Goal: Task Accomplishment & Management: Manage account settings

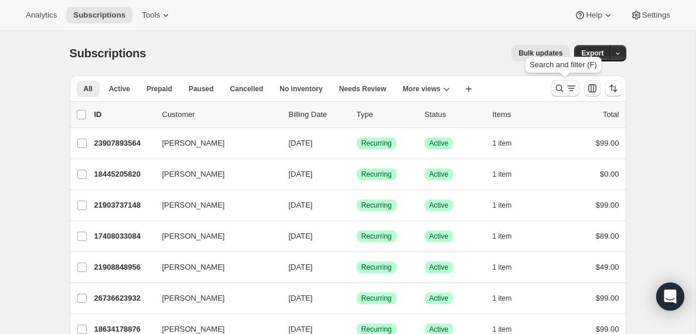
click at [567, 89] on icon "Search and filter results" at bounding box center [571, 89] width 12 height 12
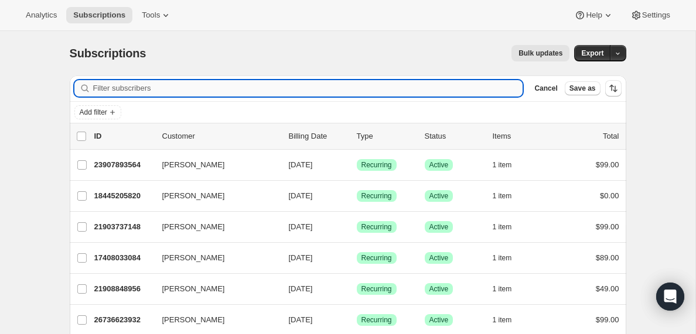
click at [199, 84] on input "Filter subscribers" at bounding box center [308, 88] width 430 height 16
paste input "[EMAIL_ADDRESS][DOMAIN_NAME]"
type input "[EMAIL_ADDRESS][DOMAIN_NAME]"
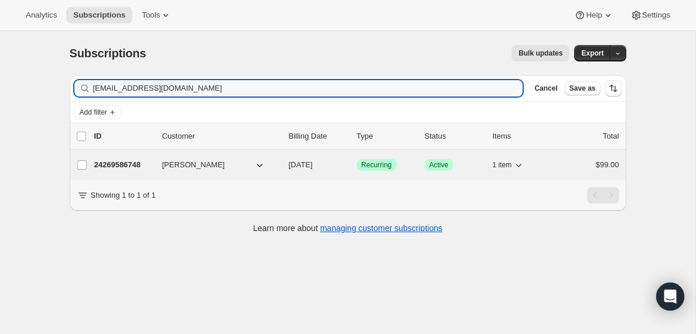
click at [135, 163] on p "24269586748" at bounding box center [123, 165] width 59 height 12
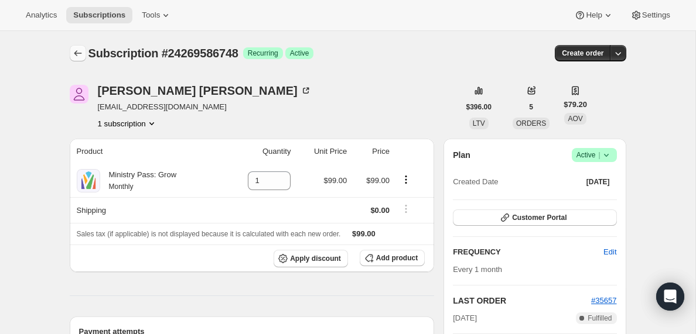
click at [78, 51] on icon "Subscriptions" at bounding box center [78, 53] width 12 height 12
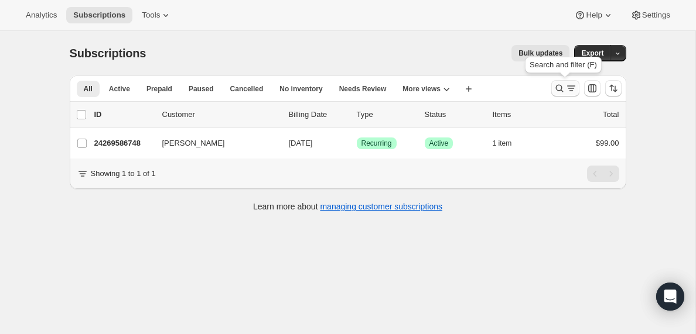
click at [565, 88] on icon "Search and filter results" at bounding box center [571, 89] width 12 height 12
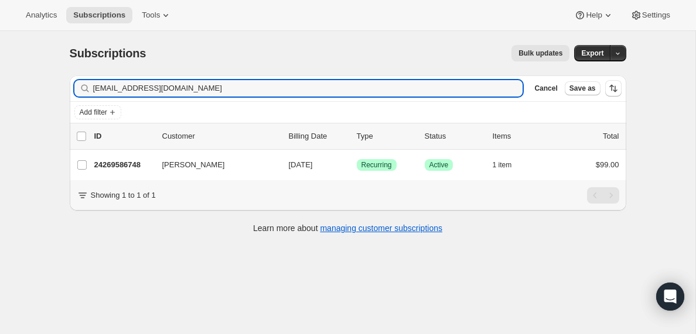
drag, startPoint x: 230, startPoint y: 87, endPoint x: -3, endPoint y: 77, distance: 232.7
click at [0, 77] on html "Analytics Subscriptions Tools Help Settings Skip to content Subscriptions. This…" at bounding box center [348, 167] width 696 height 334
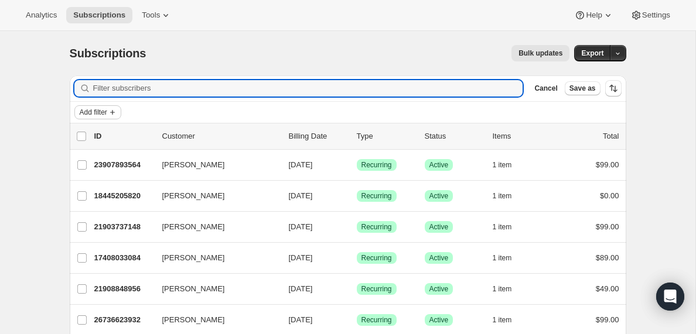
click at [117, 114] on icon "Add filter" at bounding box center [112, 112] width 9 height 9
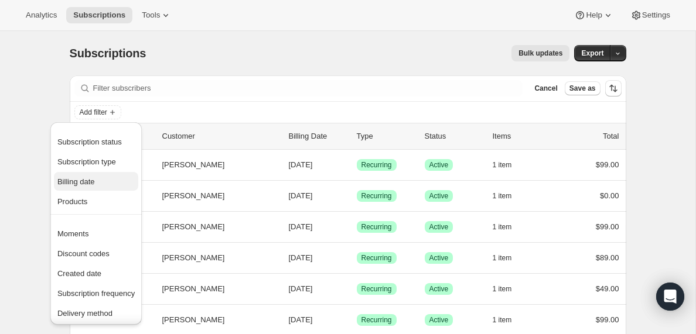
click at [83, 184] on span "Billing date" at bounding box center [75, 181] width 37 height 9
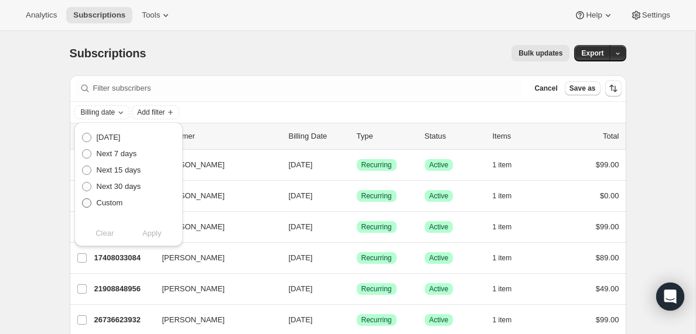
click at [88, 202] on span at bounding box center [86, 202] width 9 height 9
click at [83, 199] on input "Custom" at bounding box center [82, 198] width 1 height 1
radio input "true"
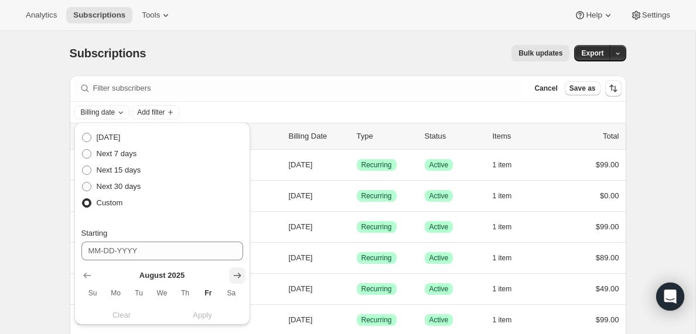
click at [237, 278] on icon "Show next month, September 2025" at bounding box center [237, 276] width 8 height 6
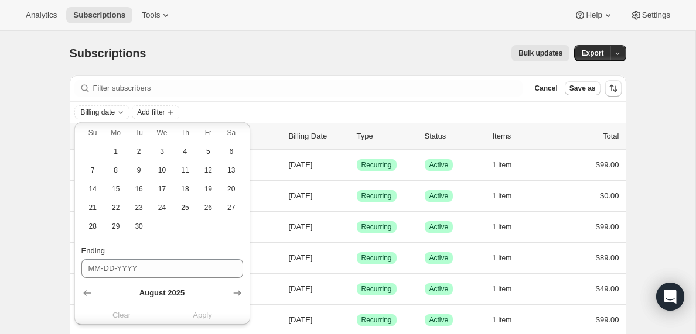
scroll to position [159, 0]
click at [98, 208] on span "21" at bounding box center [92, 208] width 13 height 9
type input "[DATE]"
click at [237, 295] on icon "Show next month, September 2025" at bounding box center [237, 295] width 12 height 12
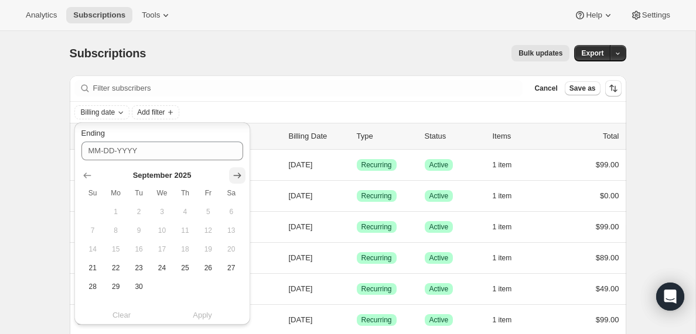
scroll to position [294, 0]
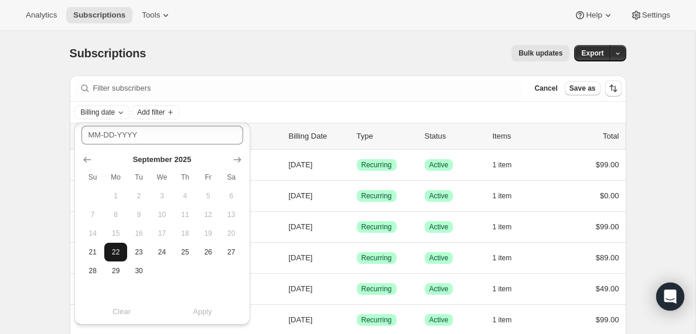
click at [116, 249] on span "22" at bounding box center [115, 252] width 13 height 9
type input "[DATE]"
click at [205, 313] on span "Apply" at bounding box center [202, 312] width 19 height 12
click at [220, 114] on span "Add filter" at bounding box center [206, 112] width 28 height 9
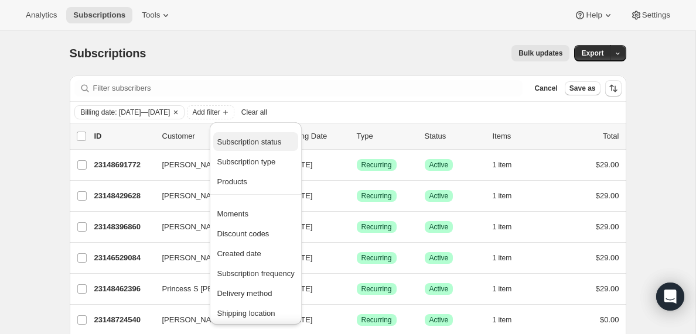
click at [255, 142] on span "Subscription status" at bounding box center [249, 142] width 64 height 9
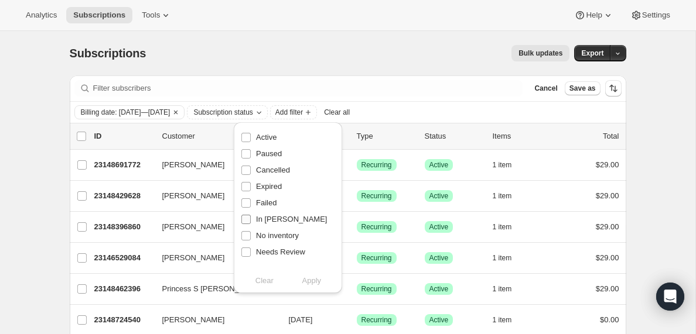
click at [248, 221] on input "In [PERSON_NAME]" at bounding box center [245, 219] width 9 height 9
checkbox input "true"
click at [312, 282] on span "Apply" at bounding box center [311, 281] width 19 height 12
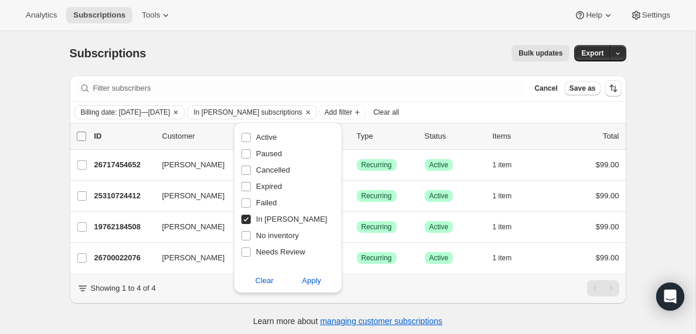
click at [81, 136] on input "0 selected" at bounding box center [81, 136] width 9 height 9
checkbox input "true"
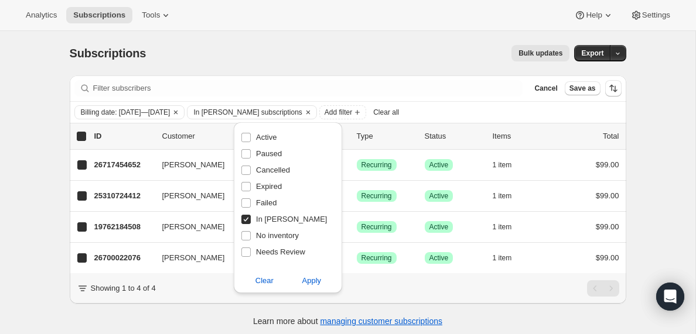
checkbox input "true"
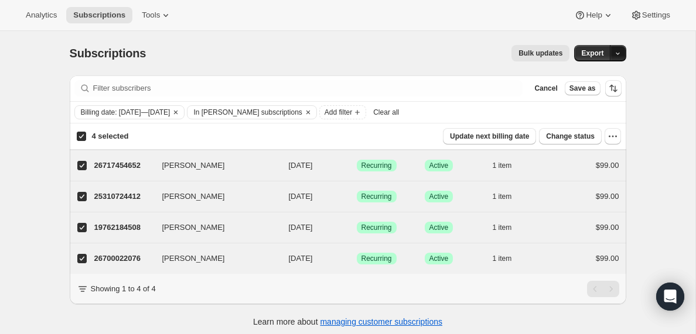
click at [620, 51] on icon "button" at bounding box center [618, 54] width 8 height 8
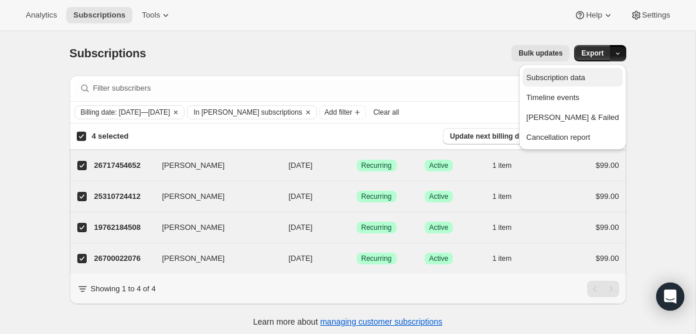
click at [583, 78] on span "Subscription data" at bounding box center [555, 77] width 59 height 9
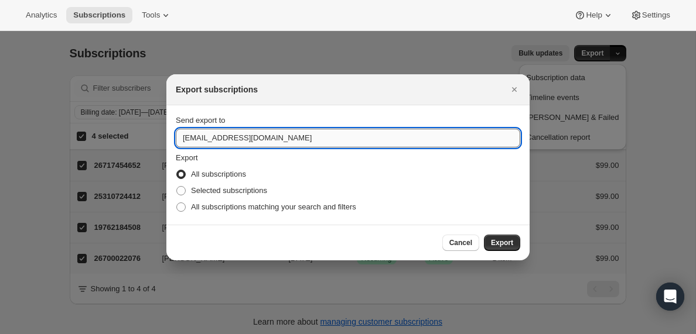
click at [210, 139] on input "[EMAIL_ADDRESS][DOMAIN_NAME]" at bounding box center [348, 138] width 344 height 19
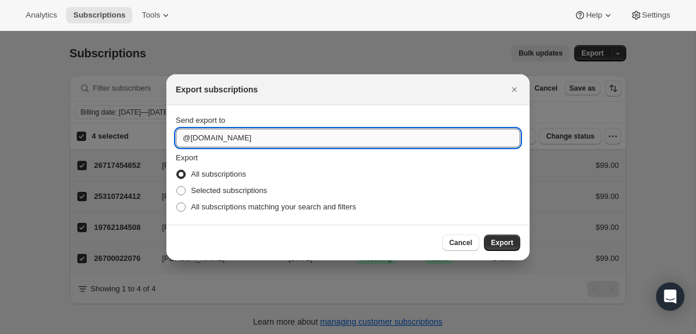
click at [210, 139] on input "@[DOMAIN_NAME]" at bounding box center [348, 138] width 344 height 19
click at [183, 138] on input "@[DOMAIN_NAME]" at bounding box center [348, 138] width 344 height 19
type input "[PERSON_NAME][EMAIL_ADDRESS][DOMAIN_NAME]"
click at [183, 190] on span ":rda:" at bounding box center [180, 190] width 9 height 9
click at [177, 187] on input "Selected subscriptions" at bounding box center [176, 186] width 1 height 1
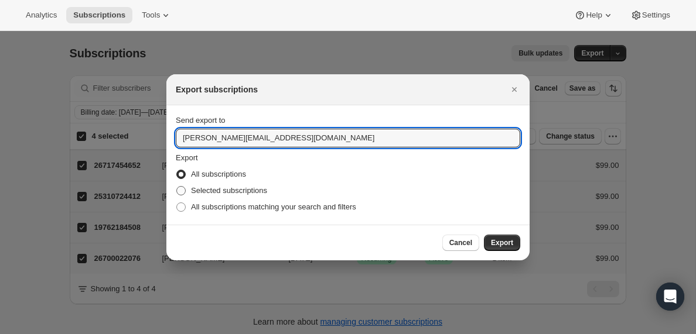
radio input "true"
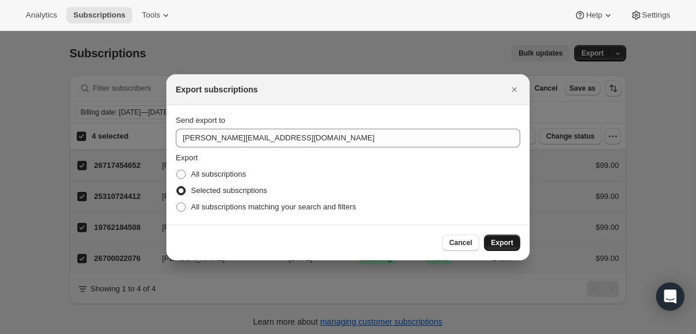
click at [502, 244] on span "Export" at bounding box center [502, 242] width 22 height 9
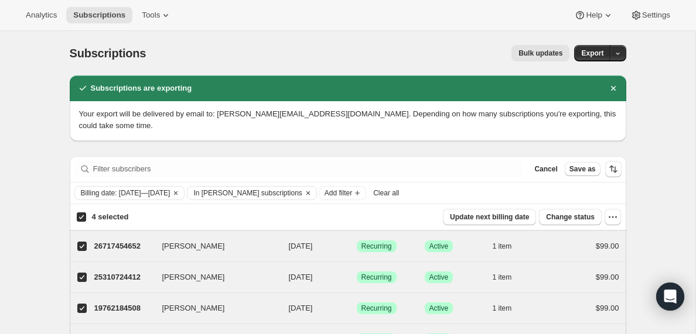
click at [399, 193] on span "Clear all" at bounding box center [386, 193] width 26 height 9
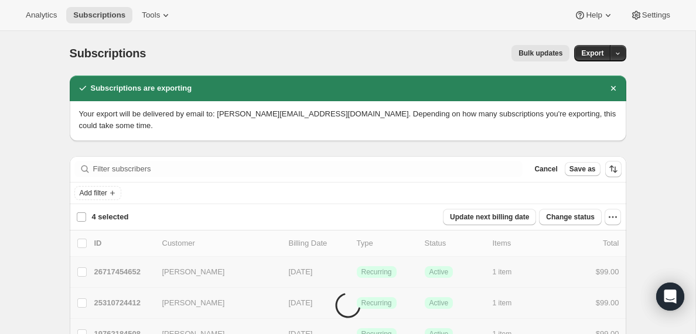
checkbox input "false"
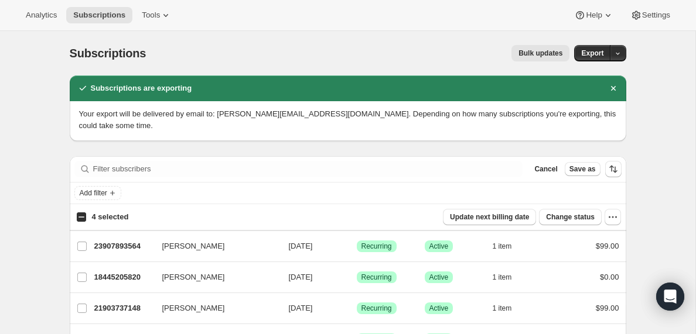
click at [84, 217] on input "4 selected" at bounding box center [81, 217] width 9 height 9
checkbox input "true"
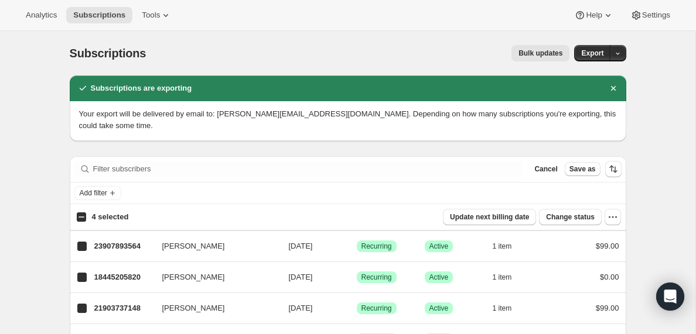
checkbox input "true"
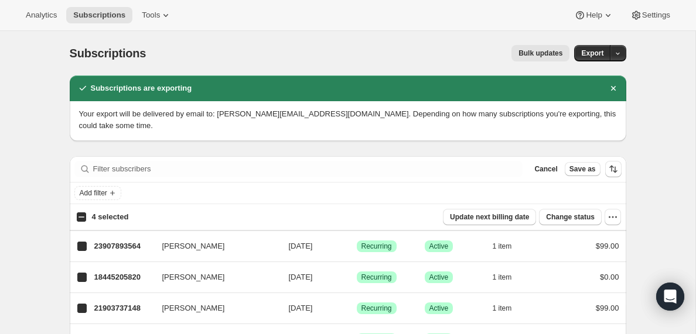
checkbox input "true"
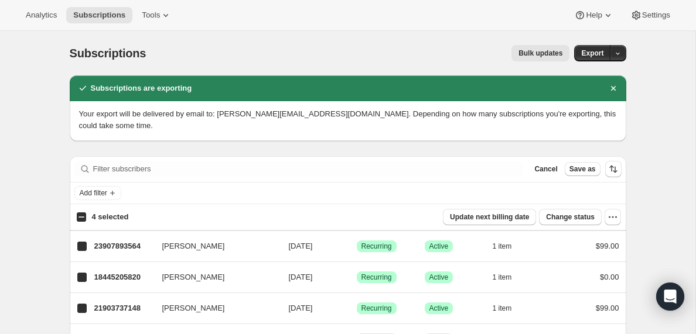
checkbox input "true"
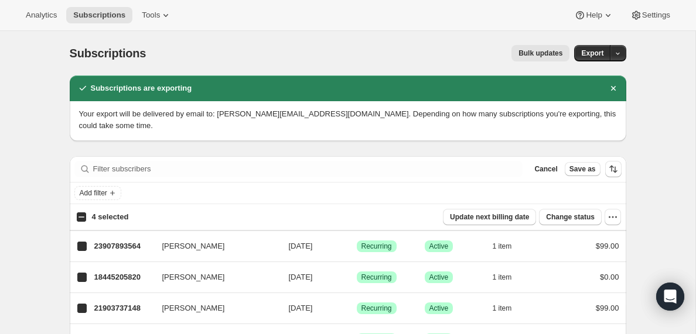
checkbox input "true"
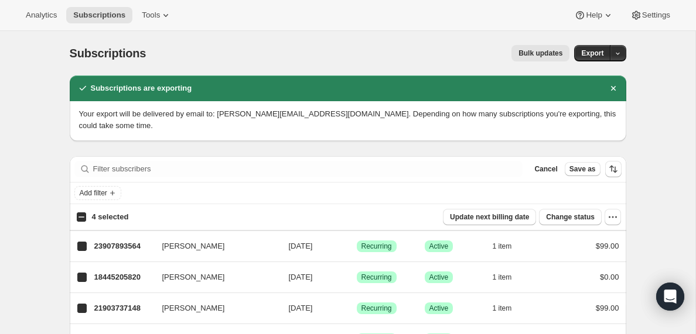
checkbox input "true"
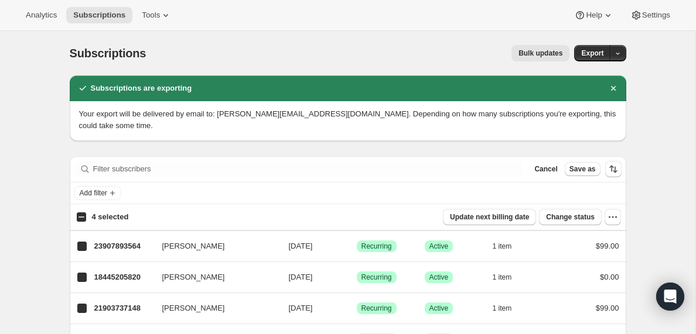
checkbox input "true"
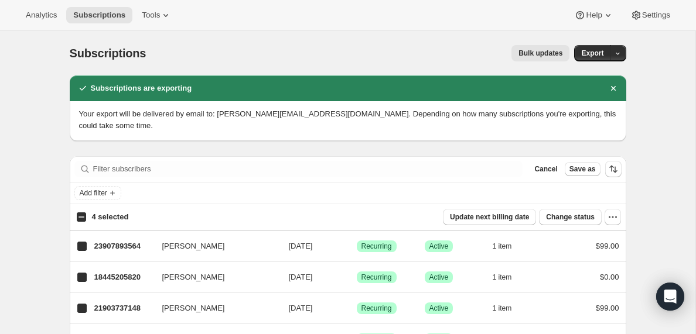
checkbox input "true"
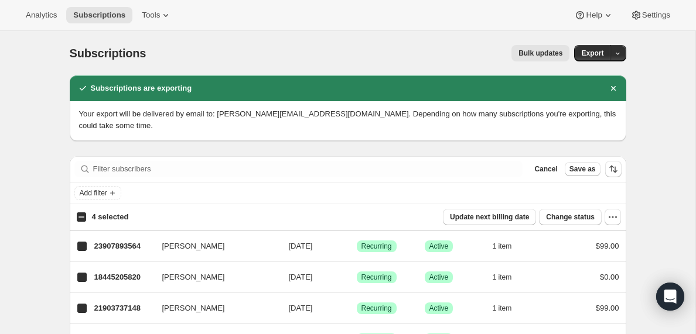
checkbox input "true"
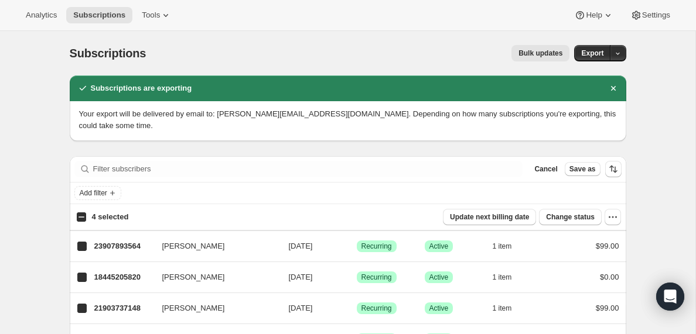
checkbox input "true"
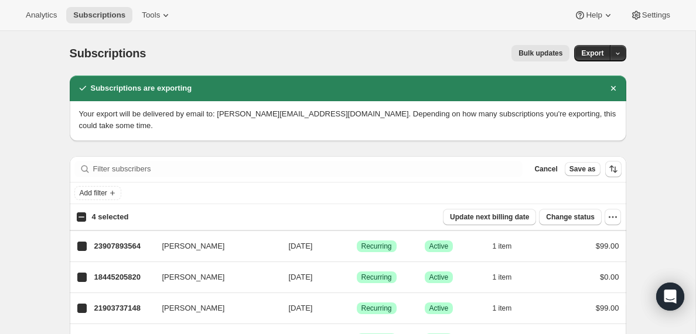
checkbox input "true"
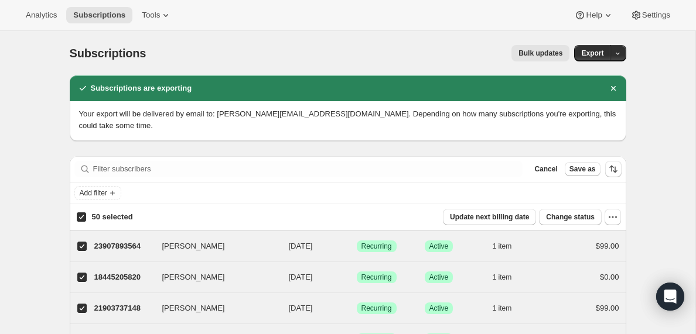
click at [84, 217] on input "50 selected" at bounding box center [81, 217] width 9 height 9
checkbox input "false"
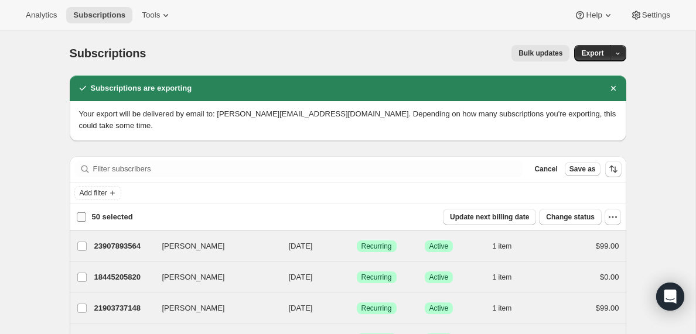
checkbox input "false"
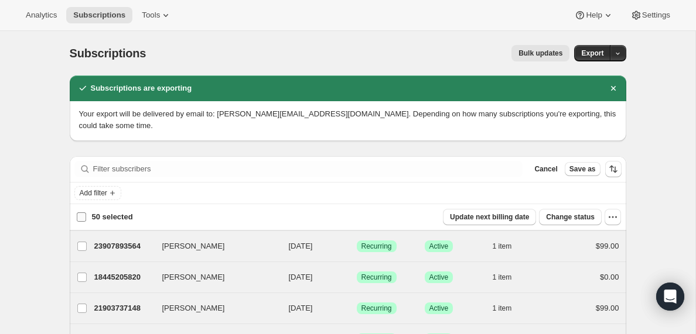
checkbox input "false"
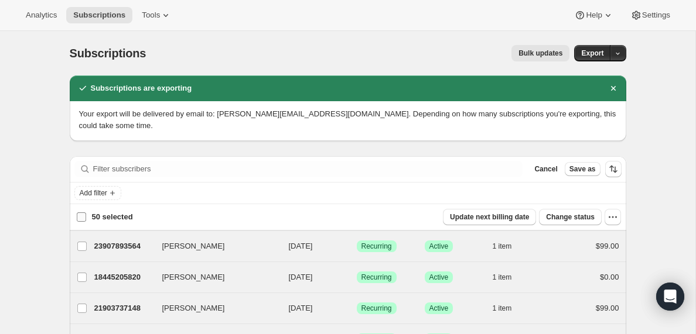
checkbox input "false"
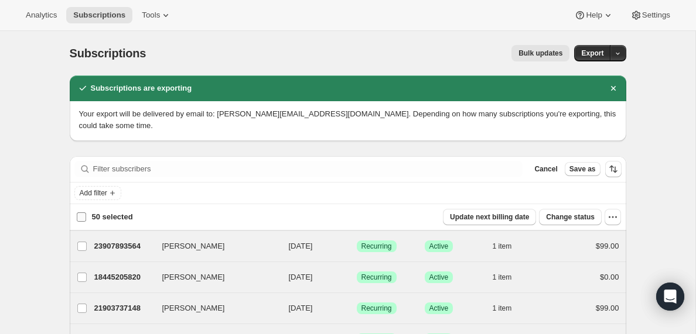
checkbox input "false"
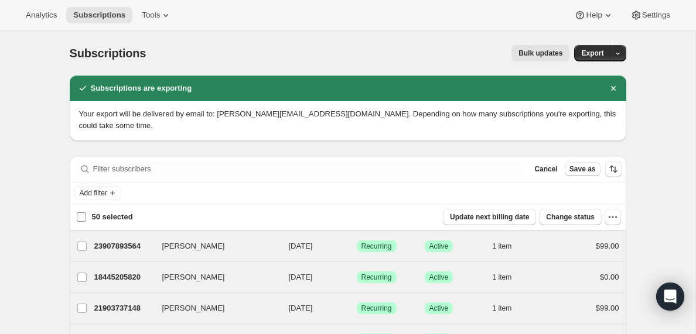
checkbox input "false"
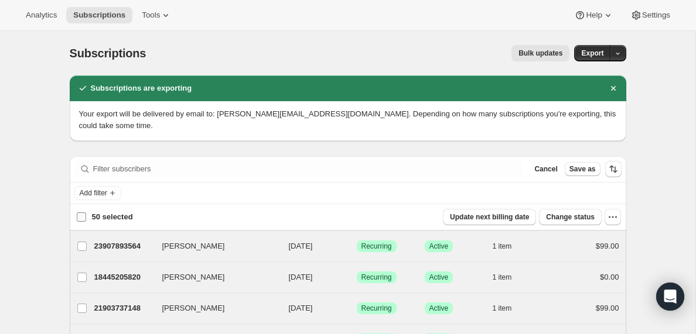
checkbox input "false"
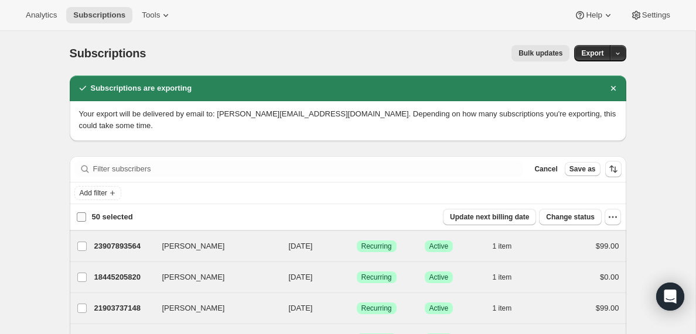
checkbox input "false"
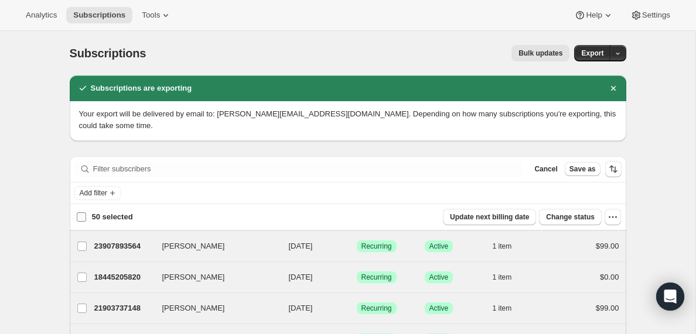
checkbox input "false"
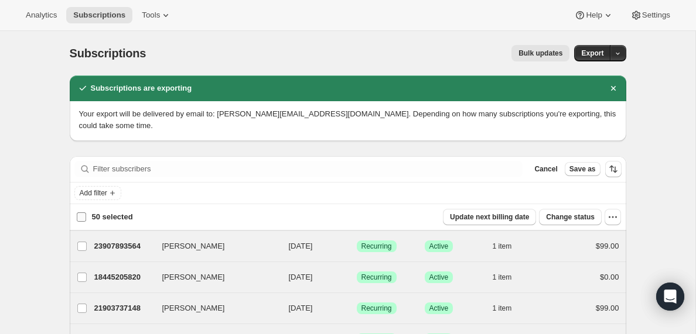
checkbox input "false"
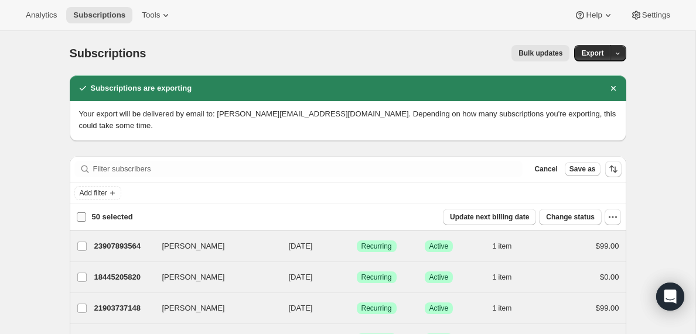
checkbox input "false"
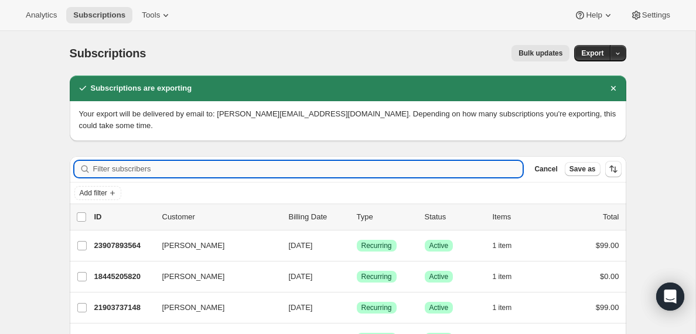
click at [130, 169] on input "Filter subscribers" at bounding box center [308, 169] width 430 height 16
paste input "[EMAIL_ADDRESS][DOMAIN_NAME]"
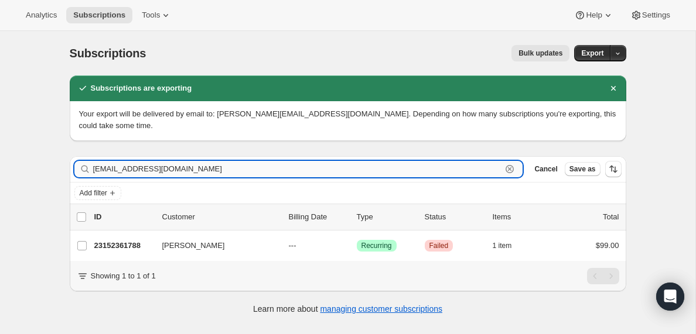
click at [173, 166] on input "[EMAIL_ADDRESS][DOMAIN_NAME]" at bounding box center [297, 169] width 409 height 16
paste input "[DEMOGRAPHIC_DATA]"
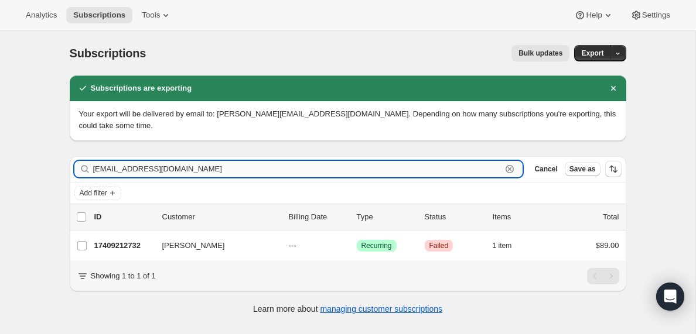
click at [143, 169] on input "[EMAIL_ADDRESS][DOMAIN_NAME]" at bounding box center [297, 169] width 409 height 16
paste input "[PERSON_NAME][EMAIL_ADDRESS][DOMAIN_NAME]"
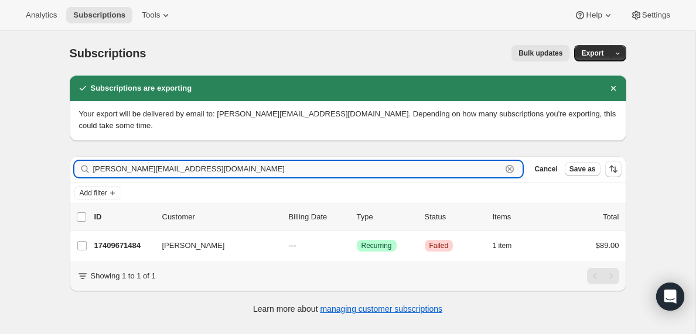
click at [191, 173] on input "[PERSON_NAME][EMAIL_ADDRESS][DOMAIN_NAME]" at bounding box center [297, 169] width 409 height 16
paste input "[EMAIL_ADDRESS][DOMAIN_NAME]"
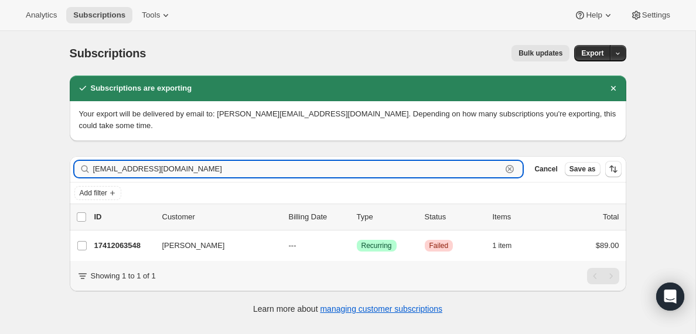
click at [168, 169] on input "[EMAIL_ADDRESS][DOMAIN_NAME]" at bounding box center [297, 169] width 409 height 16
paste input "[EMAIL_ADDRESS]"
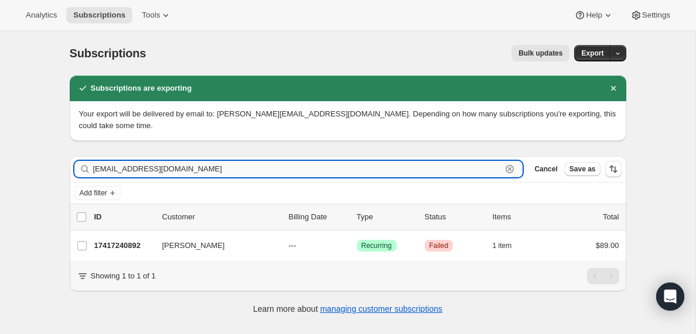
click at [157, 172] on input "[EMAIL_ADDRESS][DOMAIN_NAME]" at bounding box center [297, 169] width 409 height 16
paste input "[EMAIL_ADDRESS][DOMAIN_NAME]"
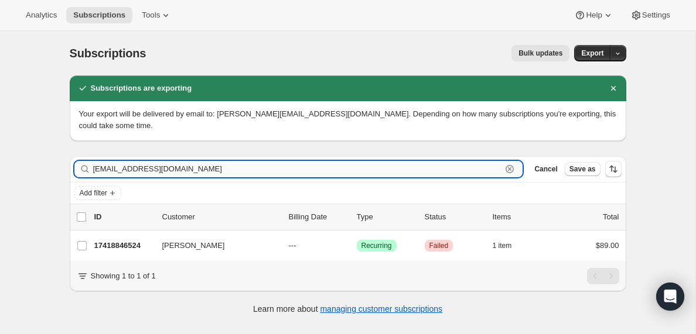
click at [172, 172] on input "[EMAIL_ADDRESS][DOMAIN_NAME]" at bounding box center [297, 169] width 409 height 16
paste input "[EMAIL_ADDRESS][DOMAIN_NAME]"
click at [186, 169] on input "[EMAIL_ADDRESS][DOMAIN_NAME]" at bounding box center [297, 169] width 409 height 16
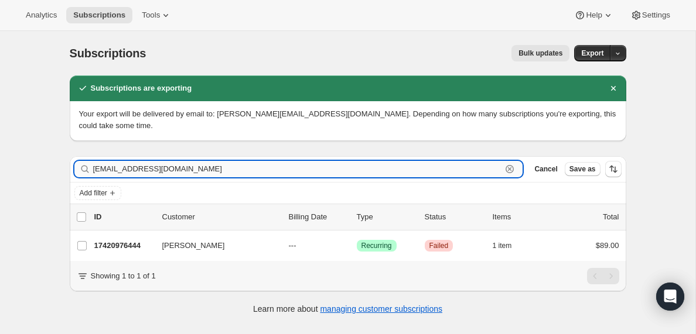
click at [186, 169] on input "[EMAIL_ADDRESS][DOMAIN_NAME]" at bounding box center [297, 169] width 409 height 16
paste input "dgadlen"
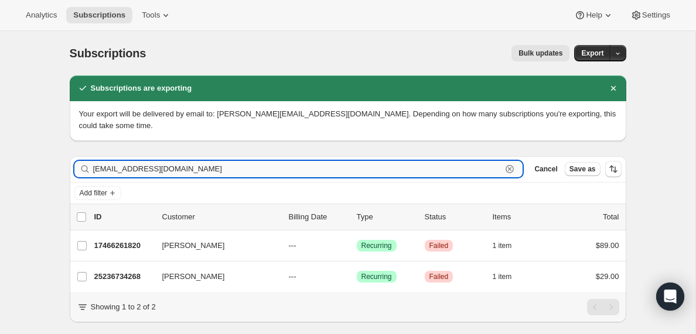
click at [155, 169] on input "[EMAIL_ADDRESS][DOMAIN_NAME]" at bounding box center [297, 169] width 409 height 16
paste input "benettayoung"
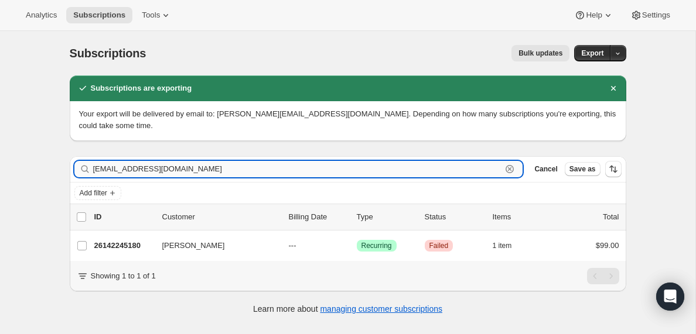
click at [204, 169] on input "[EMAIL_ADDRESS][DOMAIN_NAME]" at bounding box center [297, 169] width 409 height 16
paste input "mccollum1973"
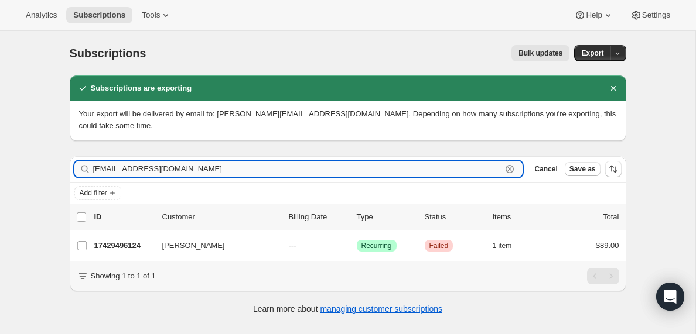
click at [188, 165] on input "[EMAIL_ADDRESS][DOMAIN_NAME]" at bounding box center [297, 169] width 409 height 16
paste input "[EMAIL_ADDRESS][US_STATE][DOMAIN_NAME]"
type input "[EMAIL_ADDRESS][US_STATE][DOMAIN_NAME]"
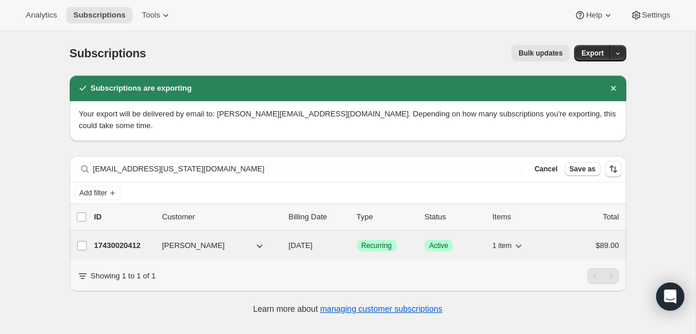
click at [139, 245] on p "17430020412" at bounding box center [123, 246] width 59 height 12
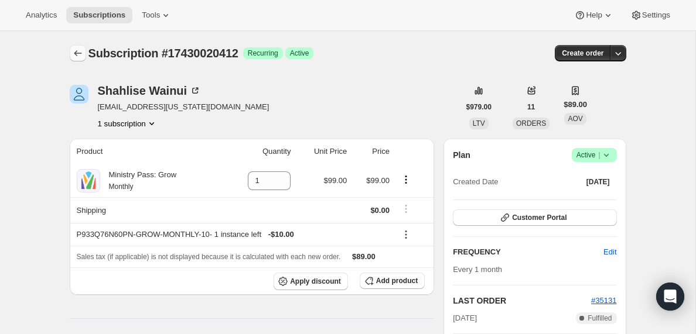
click at [78, 51] on icon "Subscriptions" at bounding box center [78, 53] width 12 height 12
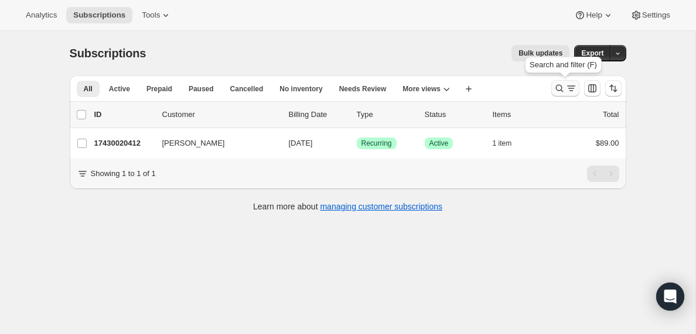
click at [571, 85] on icon "Search and filter results" at bounding box center [571, 89] width 12 height 12
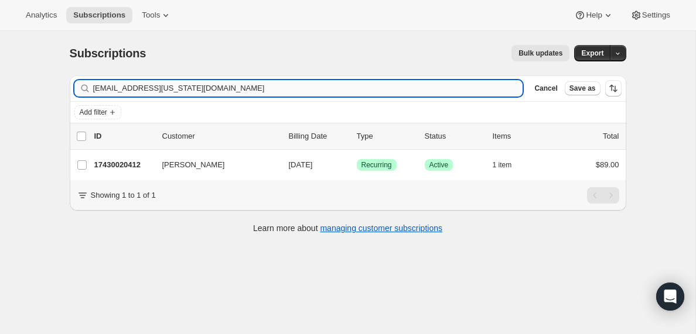
click at [145, 90] on input "[EMAIL_ADDRESS][US_STATE][DOMAIN_NAME]" at bounding box center [308, 88] width 430 height 16
click at [208, 88] on input "[PERSON_NAME][EMAIL_ADDRESS][DOMAIN_NAME]" at bounding box center [297, 88] width 409 height 16
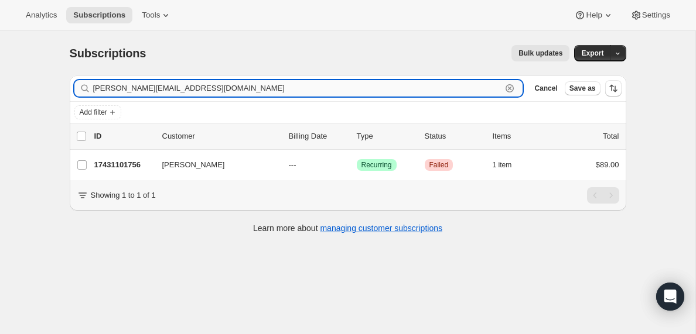
click at [208, 88] on input "[PERSON_NAME][EMAIL_ADDRESS][DOMAIN_NAME]" at bounding box center [297, 88] width 409 height 16
paste input "[PERSON_NAME][EMAIL_ADDRESS][PERSON_NAME]"
click at [185, 87] on input "[PERSON_NAME][EMAIL_ADDRESS][PERSON_NAME][DOMAIN_NAME]" at bounding box center [297, 88] width 409 height 16
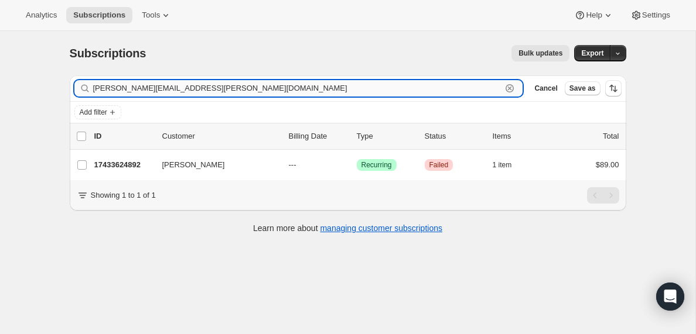
click at [185, 87] on input "[PERSON_NAME][EMAIL_ADDRESS][PERSON_NAME][DOMAIN_NAME]" at bounding box center [297, 88] width 409 height 16
paste input "revmikedunn2017"
click at [221, 88] on input "[EMAIL_ADDRESS][DOMAIN_NAME]" at bounding box center [297, 88] width 409 height 16
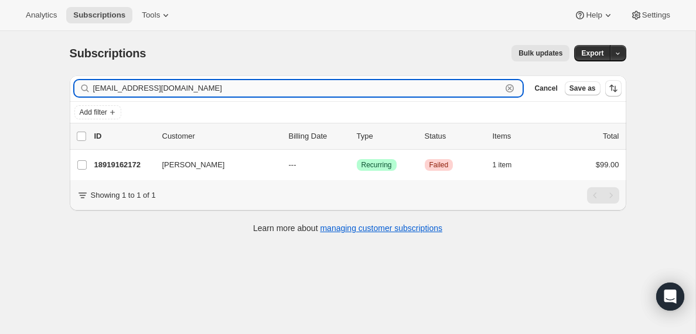
click at [221, 88] on input "[EMAIL_ADDRESS][DOMAIN_NAME]" at bounding box center [297, 88] width 409 height 16
paste input "bwchilds@thebridgemarkham"
click at [206, 88] on input "[EMAIL_ADDRESS][DOMAIN_NAME]" at bounding box center [297, 88] width 409 height 16
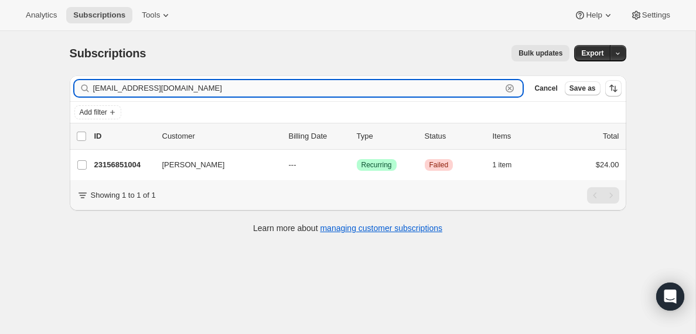
click at [206, 88] on input "[EMAIL_ADDRESS][DOMAIN_NAME]" at bounding box center [297, 88] width 409 height 16
paste input "[EMAIL_ADDRESS]"
click at [189, 92] on input "[EMAIL_ADDRESS][DOMAIN_NAME]" at bounding box center [297, 88] width 409 height 16
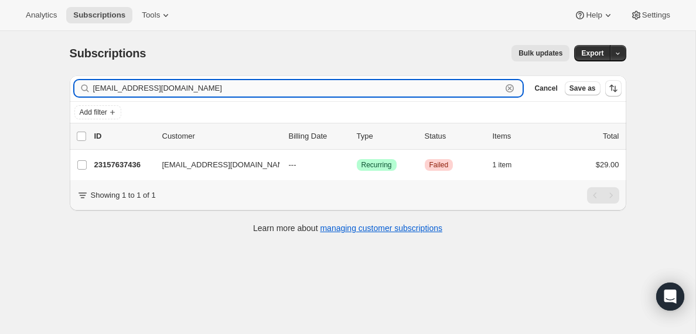
click at [189, 92] on input "[EMAIL_ADDRESS][DOMAIN_NAME]" at bounding box center [297, 88] width 409 height 16
paste input "[EMAIL_ADDRESS]"
click at [190, 86] on input "[EMAIL_ADDRESS][DOMAIN_NAME]" at bounding box center [297, 88] width 409 height 16
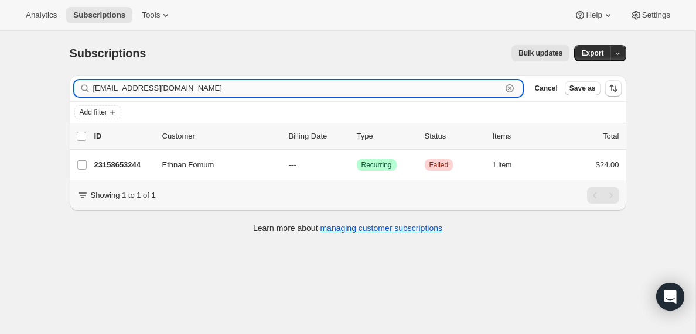
click at [190, 86] on input "[EMAIL_ADDRESS][DOMAIN_NAME]" at bounding box center [297, 88] width 409 height 16
paste input "[EMAIL_ADDRESS][DOMAIN_NAME]"
click at [193, 90] on input "[EMAIL_ADDRESS][DOMAIN_NAME]" at bounding box center [297, 88] width 409 height 16
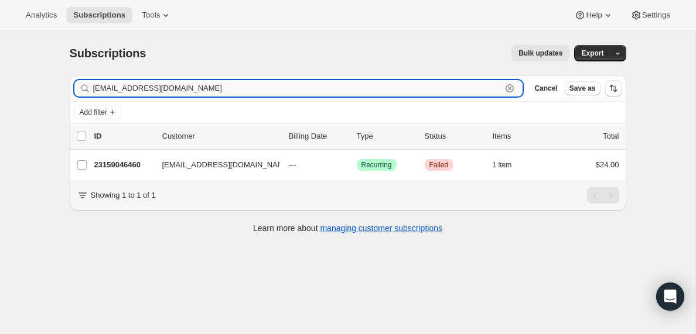
click at [193, 90] on input "[EMAIL_ADDRESS][DOMAIN_NAME]" at bounding box center [297, 88] width 409 height 16
paste input "[EMAIL_ADDRESS][DOMAIN_NAME]"
click at [196, 89] on input "[EMAIL_ADDRESS][DOMAIN_NAME]" at bounding box center [297, 88] width 409 height 16
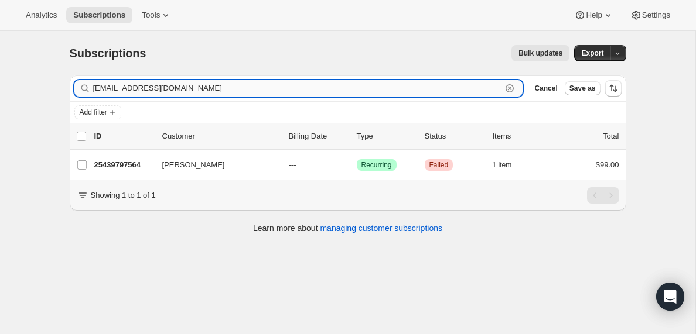
click at [196, 89] on input "[EMAIL_ADDRESS][DOMAIN_NAME]" at bounding box center [297, 88] width 409 height 16
paste input "[EMAIL_ADDRESS][DOMAIN_NAME]"
click at [202, 81] on input "[EMAIL_ADDRESS][DOMAIN_NAME]" at bounding box center [297, 88] width 409 height 16
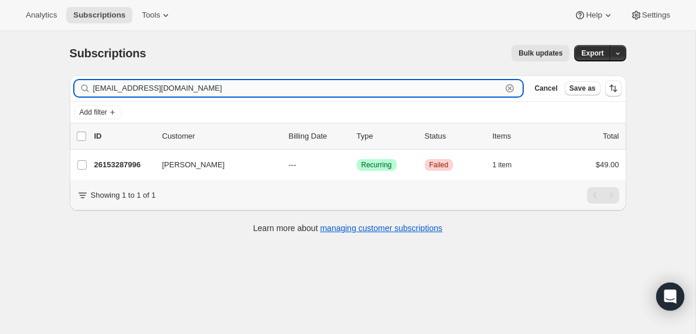
click at [202, 81] on input "[EMAIL_ADDRESS][DOMAIN_NAME]" at bounding box center [297, 88] width 409 height 16
paste input "[EMAIL_ADDRESS]"
click at [229, 92] on input "[EMAIL_ADDRESS][DOMAIN_NAME]" at bounding box center [297, 88] width 409 height 16
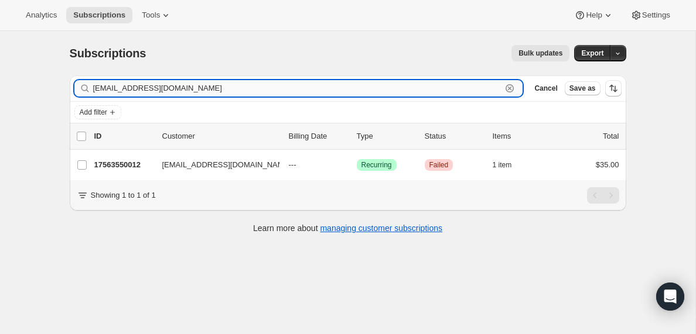
paste input "revcawells"
click at [169, 91] on input "[EMAIL_ADDRESS][DOMAIN_NAME]" at bounding box center [297, 88] width 409 height 16
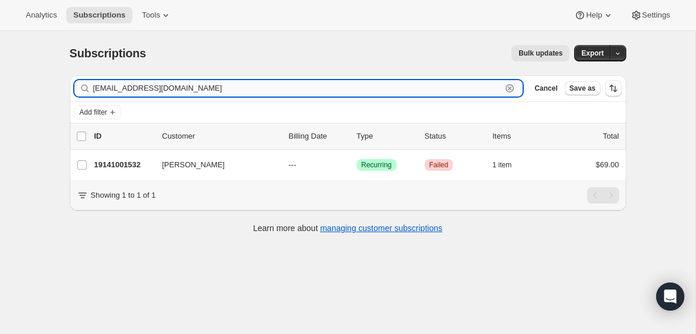
paste input "[PERSON_NAME]@neonlifechurch"
click at [194, 84] on input "[PERSON_NAME][EMAIL_ADDRESS][DOMAIN_NAME]" at bounding box center [297, 88] width 409 height 16
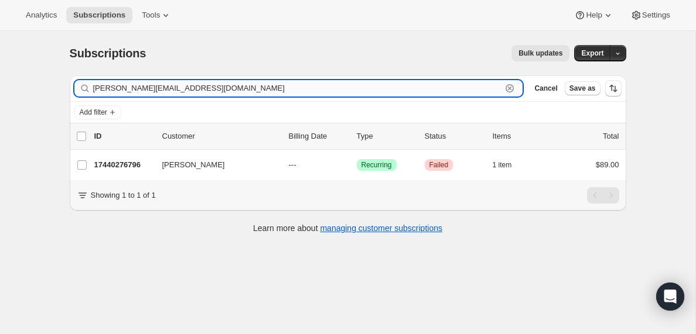
paste input "[EMAIL_ADDRESS]"
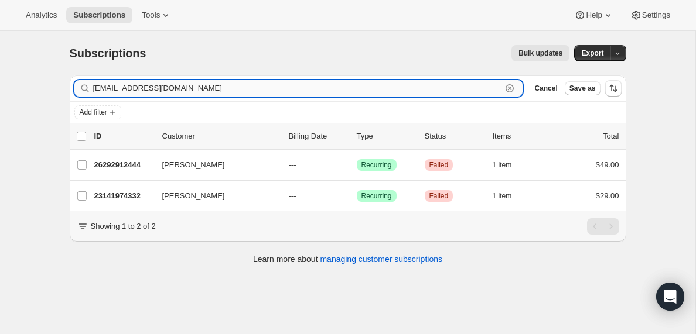
click at [142, 88] on input "[EMAIL_ADDRESS][DOMAIN_NAME]" at bounding box center [297, 88] width 409 height 16
paste input "[PERSON_NAME][EMAIL_ADDRESS]"
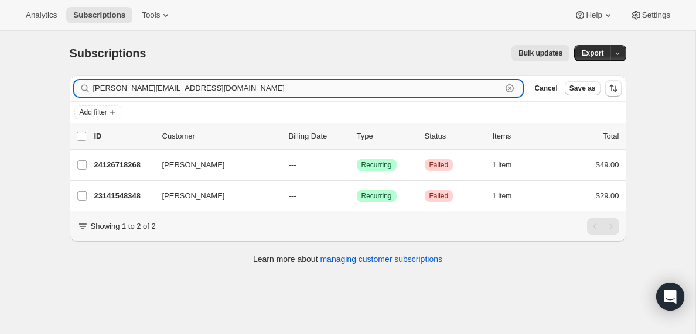
click at [200, 90] on input "[PERSON_NAME][EMAIL_ADDRESS][DOMAIN_NAME]" at bounding box center [297, 88] width 409 height 16
paste input "chynnamartinr"
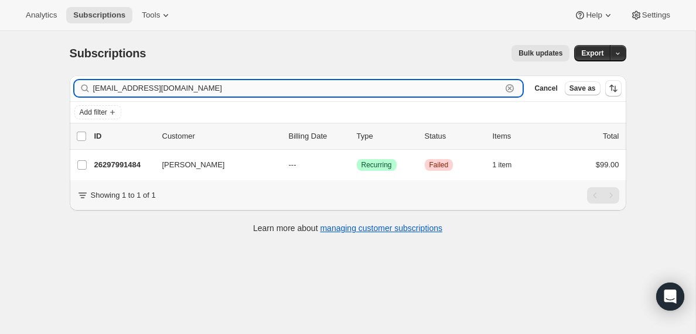
click at [226, 83] on input "[EMAIL_ADDRESS][DOMAIN_NAME]" at bounding box center [297, 88] width 409 height 16
paste input "[EMAIL_ADDRESS]"
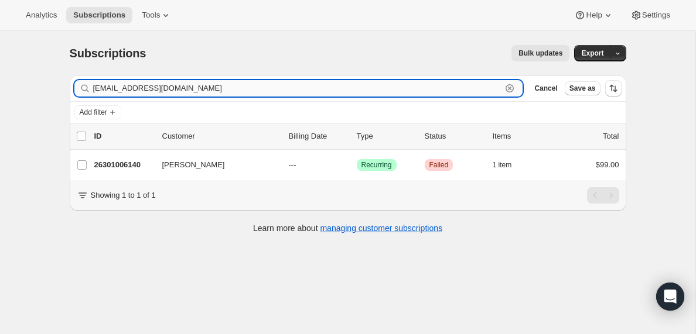
click at [169, 83] on input "[EMAIL_ADDRESS][DOMAIN_NAME]" at bounding box center [297, 88] width 409 height 16
paste input "[EMAIL_ADDRESS]"
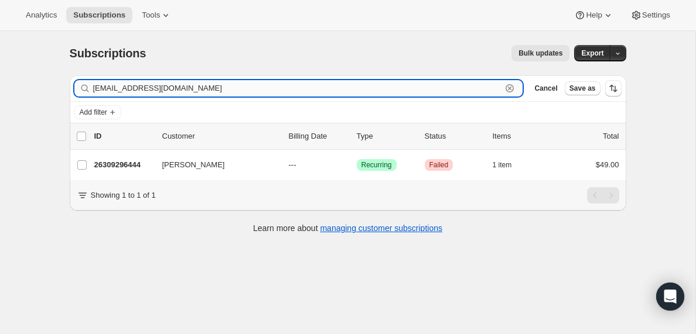
click at [193, 86] on input "[EMAIL_ADDRESS][DOMAIN_NAME]" at bounding box center [297, 88] width 409 height 16
paste input "davekubiak@paradoxchurch"
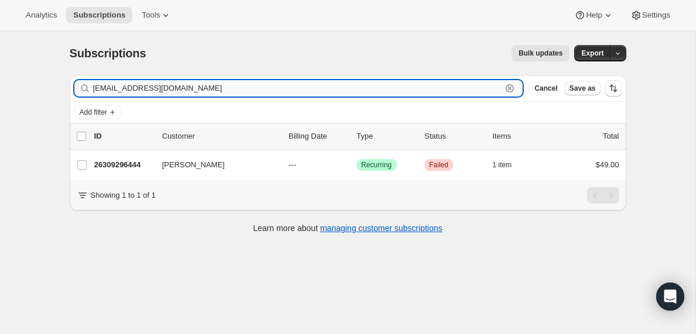
type input "[EMAIL_ADDRESS][DOMAIN_NAME]"
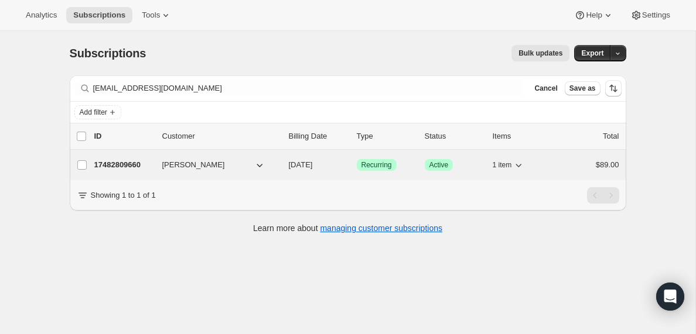
click at [203, 165] on span "[PERSON_NAME]" at bounding box center [193, 165] width 63 height 12
click at [132, 166] on p "17482809660" at bounding box center [123, 165] width 59 height 12
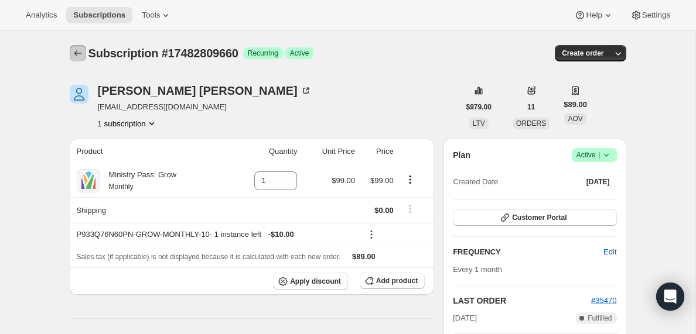
click at [78, 53] on icon "Subscriptions" at bounding box center [78, 53] width 12 height 12
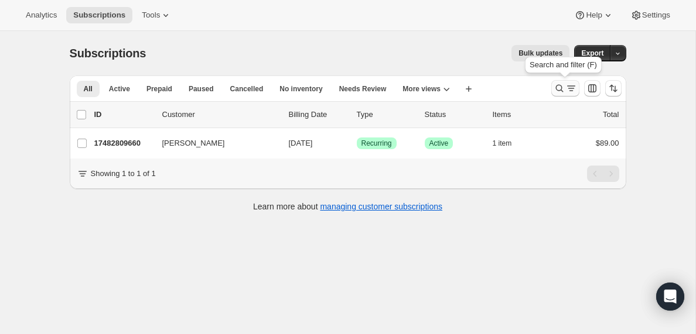
click at [568, 85] on icon "Search and filter results" at bounding box center [571, 89] width 12 height 12
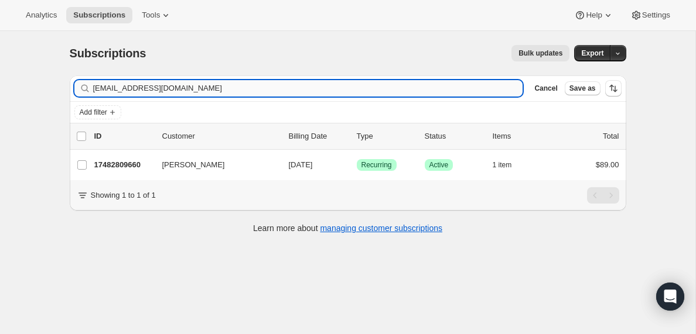
click at [221, 89] on input "[EMAIL_ADDRESS][DOMAIN_NAME]" at bounding box center [308, 88] width 430 height 16
type input "[PERSON_NAME][EMAIL_ADDRESS][PERSON_NAME][DOMAIN_NAME]"
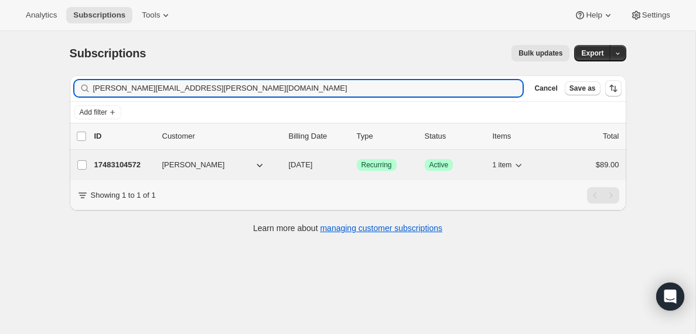
click at [129, 162] on p "17483104572" at bounding box center [123, 165] width 59 height 12
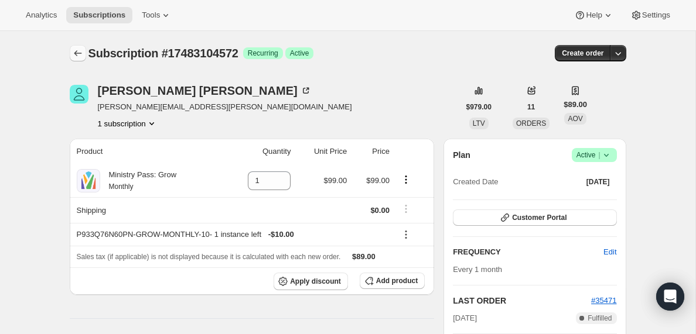
click at [78, 53] on icon "Subscriptions" at bounding box center [78, 53] width 12 height 12
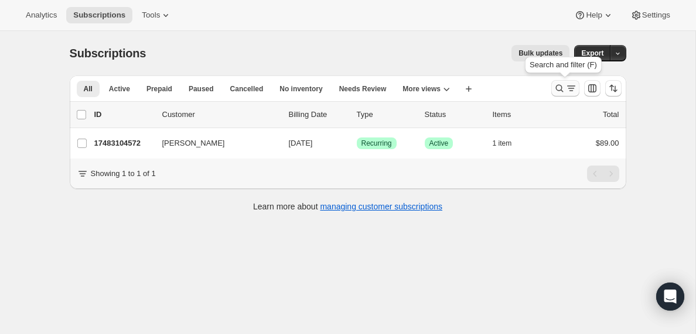
click at [565, 90] on icon "Search and filter results" at bounding box center [571, 89] width 12 height 12
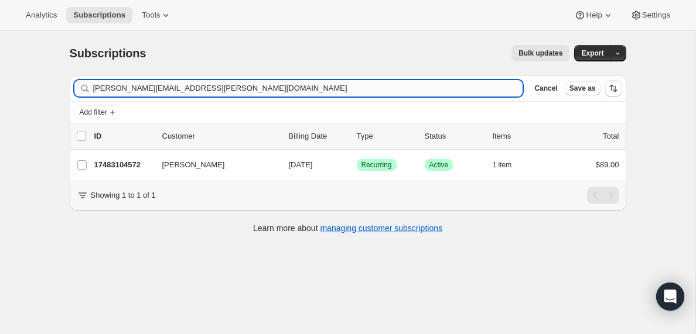
click at [204, 89] on input "[PERSON_NAME][EMAIL_ADDRESS][PERSON_NAME][DOMAIN_NAME]" at bounding box center [308, 88] width 430 height 16
type input "[EMAIL_ADDRESS][DOMAIN_NAME]"
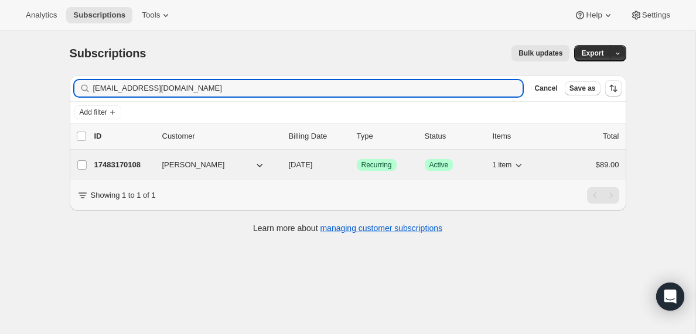
click at [133, 164] on p "17483170108" at bounding box center [123, 165] width 59 height 12
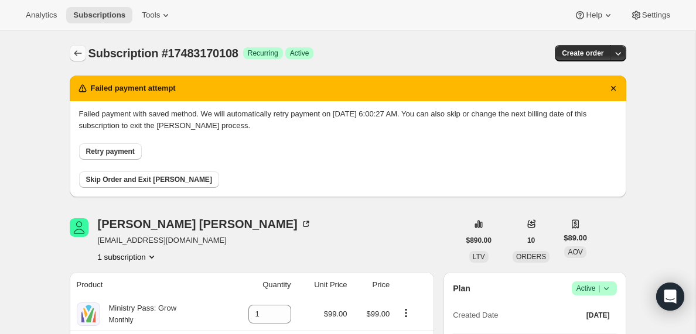
click at [73, 52] on icon "Subscriptions" at bounding box center [78, 53] width 12 height 12
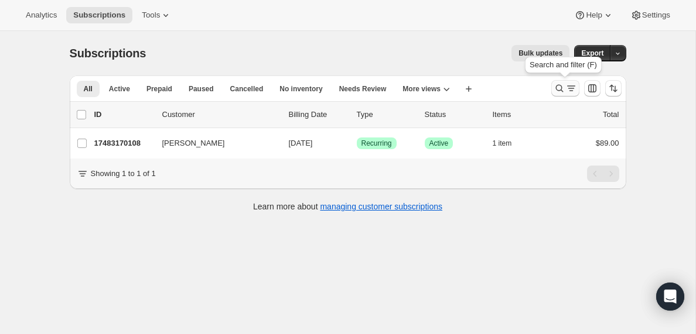
click at [573, 84] on icon "Search and filter results" at bounding box center [571, 89] width 12 height 12
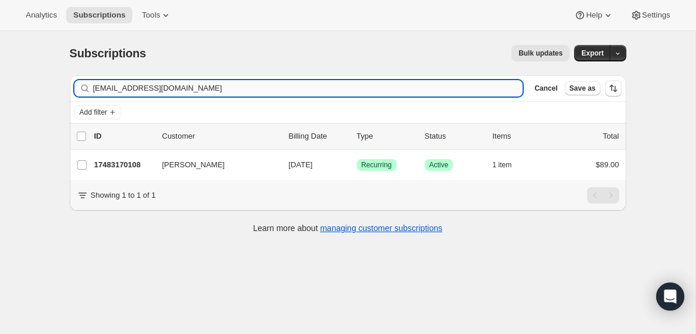
click at [209, 88] on input "[EMAIL_ADDRESS][DOMAIN_NAME]" at bounding box center [308, 88] width 430 height 16
type input "[EMAIL_ADDRESS][DOMAIN_NAME]"
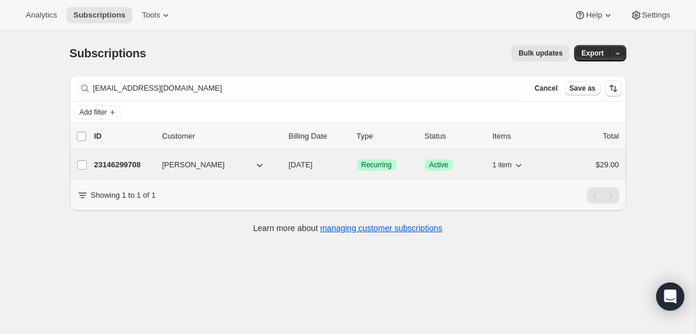
click at [110, 166] on p "23146299708" at bounding box center [123, 165] width 59 height 12
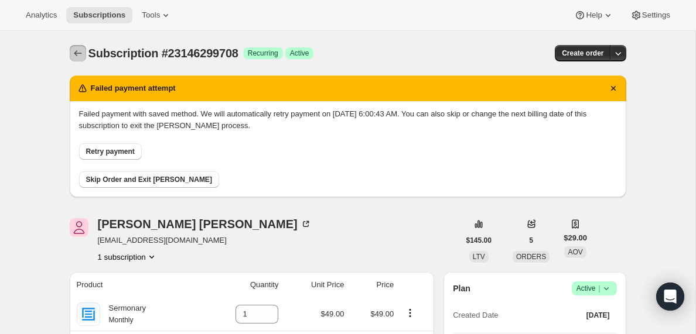
click at [75, 50] on icon "Subscriptions" at bounding box center [78, 53] width 12 height 12
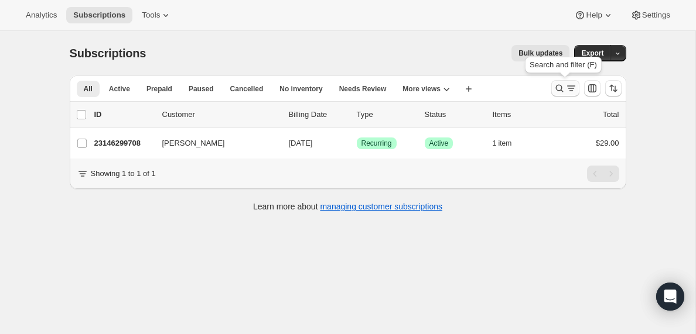
click at [567, 93] on icon "Search and filter results" at bounding box center [571, 89] width 12 height 12
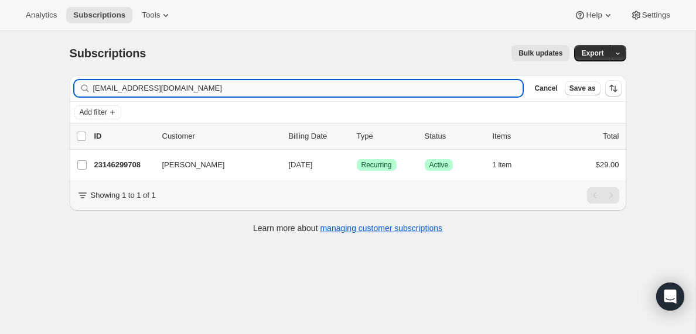
click at [118, 92] on input "[EMAIL_ADDRESS][DOMAIN_NAME]" at bounding box center [308, 88] width 430 height 16
type input "[EMAIL_ADDRESS][DOMAIN_NAME]"
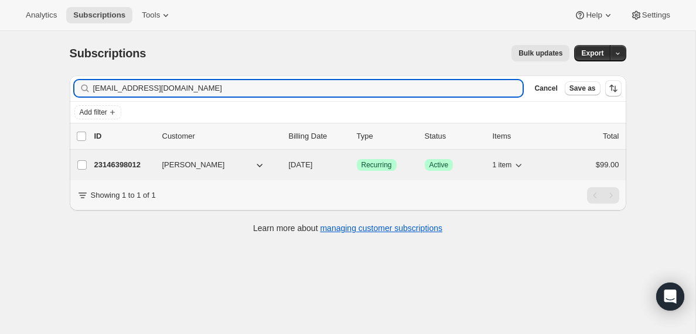
click at [111, 166] on p "23146398012" at bounding box center [123, 165] width 59 height 12
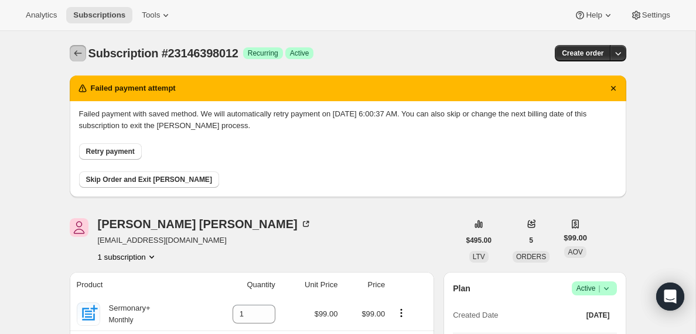
click at [78, 53] on icon "Subscriptions" at bounding box center [78, 53] width 12 height 12
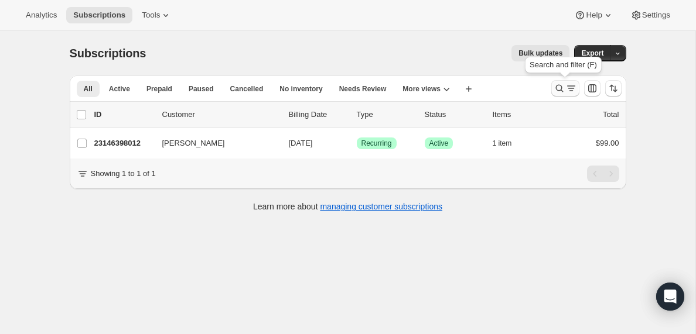
click at [571, 87] on icon "Search and filter results" at bounding box center [571, 89] width 12 height 12
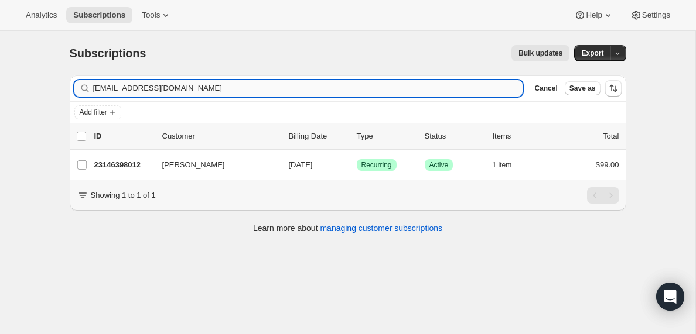
click at [145, 92] on input "[EMAIL_ADDRESS][DOMAIN_NAME]" at bounding box center [308, 88] width 430 height 16
type input "[EMAIL_ADDRESS][DOMAIN_NAME]"
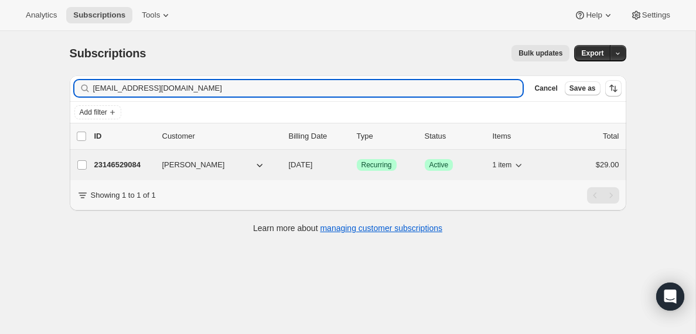
click at [131, 166] on p "23146529084" at bounding box center [123, 165] width 59 height 12
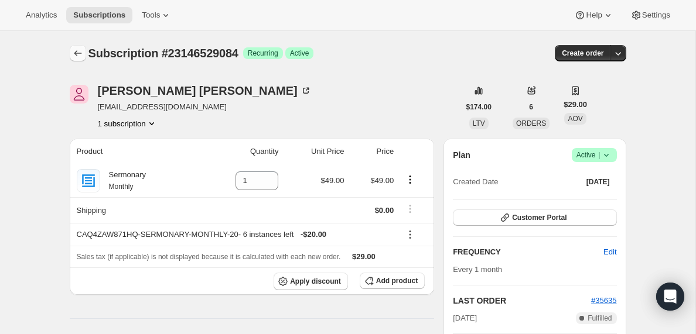
click at [75, 52] on icon "Subscriptions" at bounding box center [78, 53] width 12 height 12
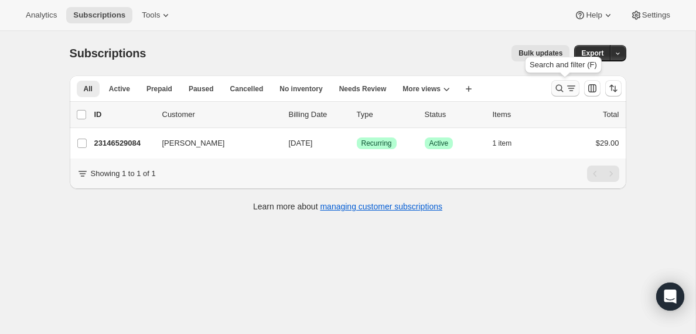
click at [565, 85] on icon "Search and filter results" at bounding box center [571, 89] width 12 height 12
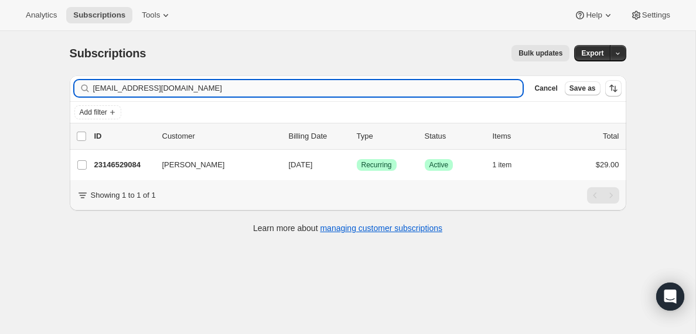
click at [173, 86] on input "[EMAIL_ADDRESS][DOMAIN_NAME]" at bounding box center [308, 88] width 430 height 16
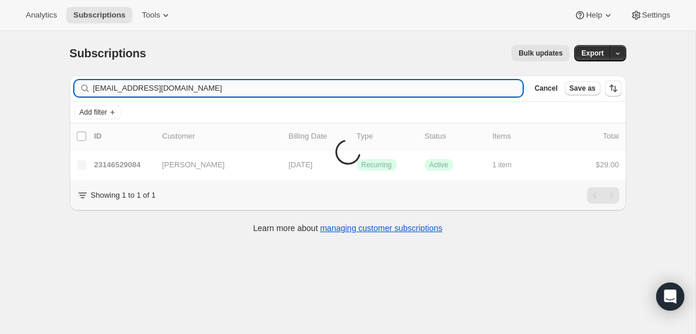
type input "[EMAIL_ADDRESS][DOMAIN_NAME]"
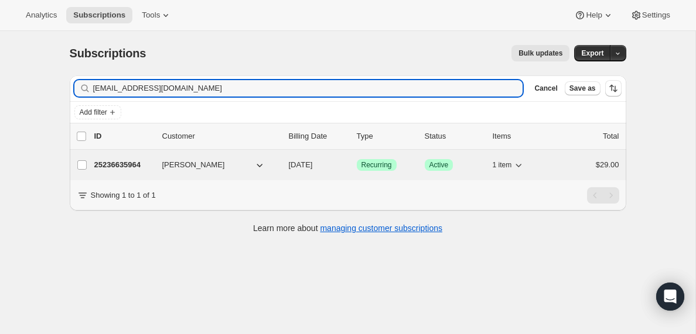
click at [131, 165] on p "25236635964" at bounding box center [123, 165] width 59 height 12
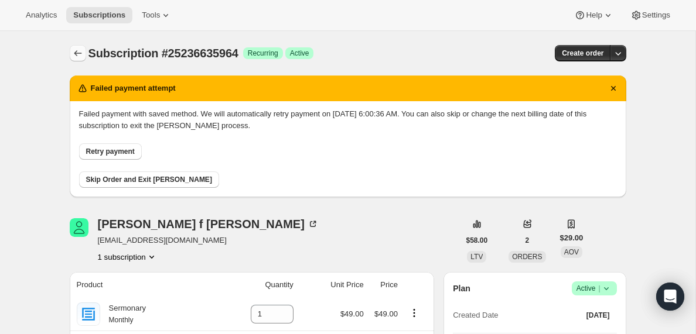
click at [78, 51] on icon "Subscriptions" at bounding box center [78, 53] width 12 height 12
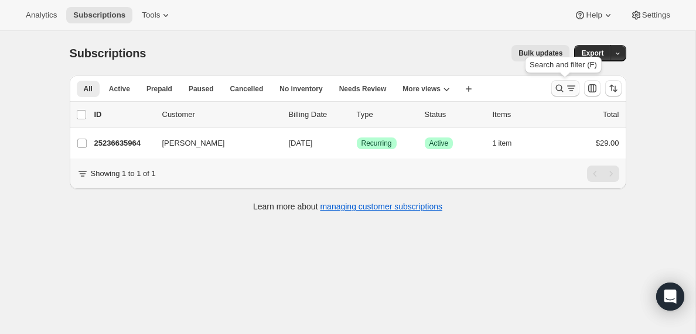
click at [569, 90] on icon "Search and filter results" at bounding box center [571, 89] width 12 height 12
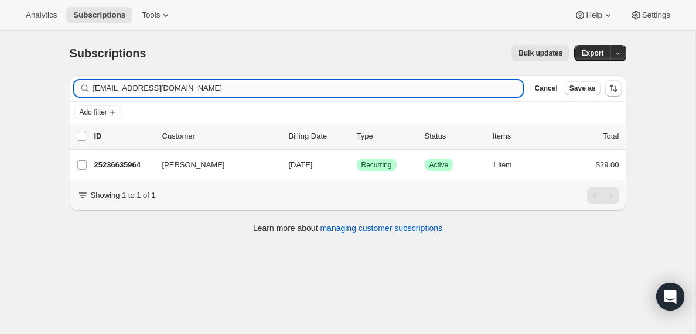
click at [143, 86] on input "[EMAIL_ADDRESS][DOMAIN_NAME]" at bounding box center [308, 88] width 430 height 16
type input "[EMAIL_ADDRESS][DOMAIN_NAME]"
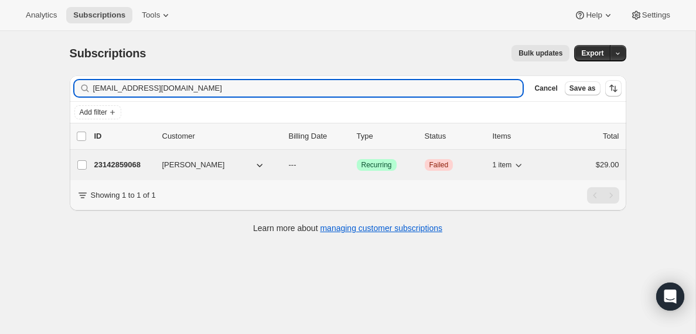
click at [111, 160] on p "23142859068" at bounding box center [123, 165] width 59 height 12
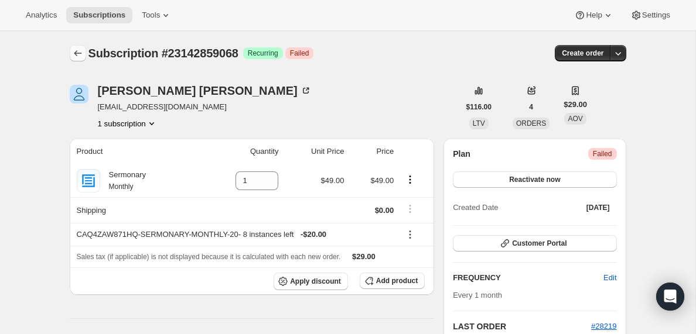
click at [75, 52] on icon "Subscriptions" at bounding box center [78, 53] width 12 height 12
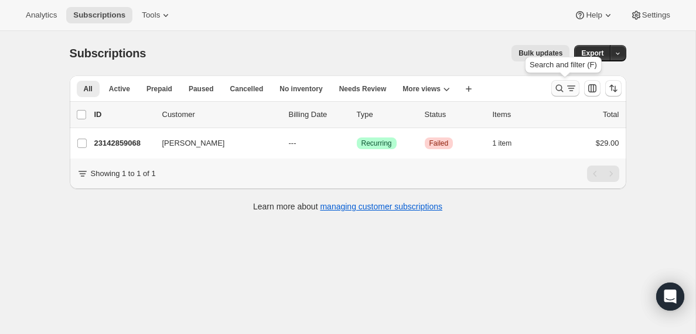
click at [570, 86] on icon "Search and filter results" at bounding box center [571, 89] width 12 height 12
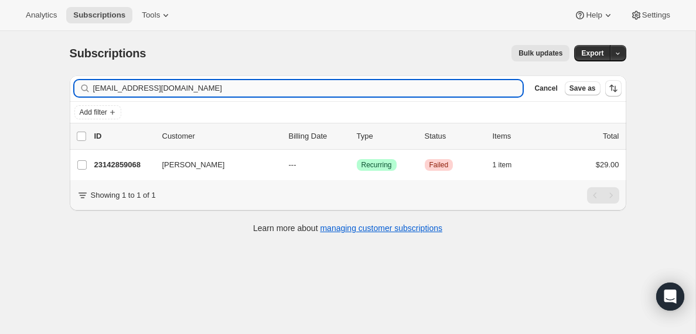
click at [209, 88] on input "[EMAIL_ADDRESS][DOMAIN_NAME]" at bounding box center [308, 88] width 430 height 16
click at [232, 89] on input "[EMAIL_ADDRESS][DOMAIN_NAME]" at bounding box center [297, 88] width 409 height 16
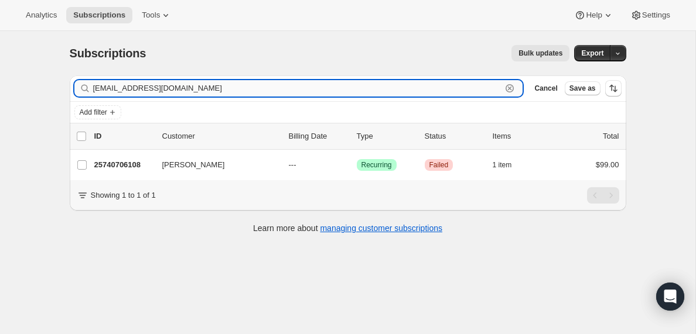
click at [232, 89] on input "[EMAIL_ADDRESS][DOMAIN_NAME]" at bounding box center [297, 88] width 409 height 16
paste input "elderereed86"
click at [282, 92] on input "[EMAIL_ADDRESS][DOMAIN_NAME]" at bounding box center [297, 88] width 409 height 16
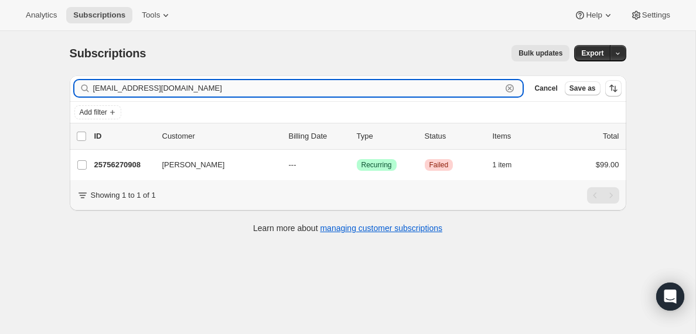
click at [282, 92] on input "[EMAIL_ADDRESS][DOMAIN_NAME]" at bounding box center [297, 88] width 409 height 16
paste input "[EMAIL_ADDRESS]"
click at [238, 88] on input "[EMAIL_ADDRESS][DOMAIN_NAME]" at bounding box center [297, 88] width 409 height 16
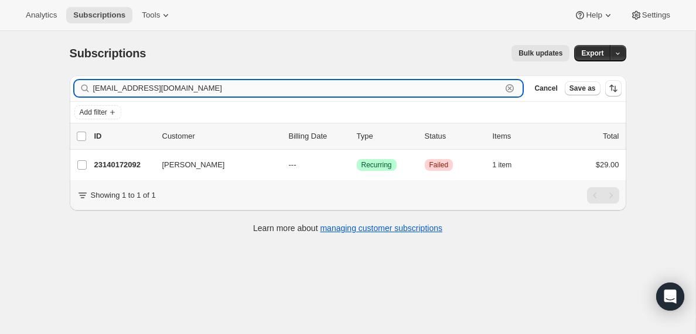
click at [238, 88] on input "[EMAIL_ADDRESS][DOMAIN_NAME]" at bounding box center [297, 88] width 409 height 16
paste input "[EMAIL_ADDRESS]"
click at [208, 91] on input "[EMAIL_ADDRESS][DOMAIN_NAME]" at bounding box center [297, 88] width 409 height 16
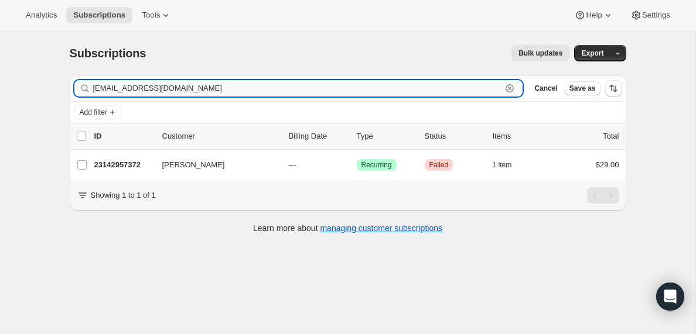
click at [208, 91] on input "[EMAIL_ADDRESS][DOMAIN_NAME]" at bounding box center [297, 88] width 409 height 16
paste input "nathanfibrow2022@hot"
click at [188, 95] on input "[EMAIL_ADDRESS][DOMAIN_NAME]" at bounding box center [297, 88] width 409 height 16
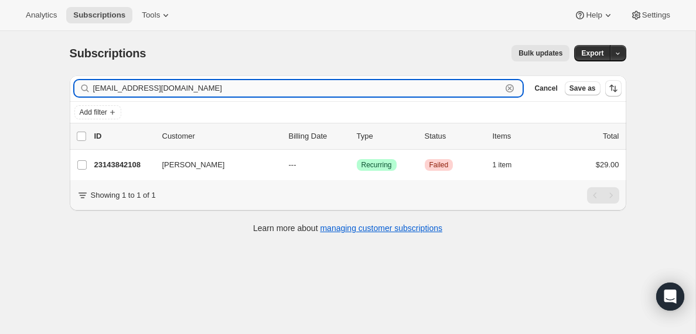
click at [188, 95] on input "[EMAIL_ADDRESS][DOMAIN_NAME]" at bounding box center [297, 88] width 409 height 16
paste input "prophettim93@g"
click at [192, 90] on input "[EMAIL_ADDRESS][DOMAIN_NAME]" at bounding box center [297, 88] width 409 height 16
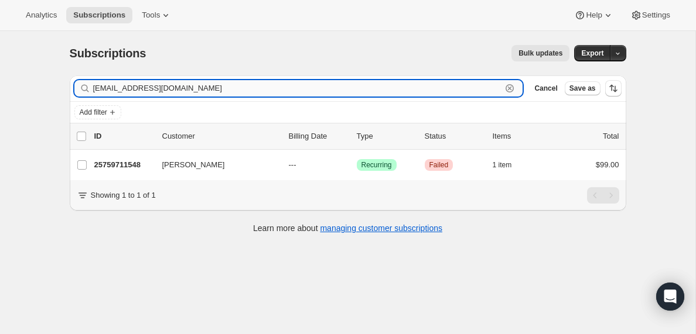
click at [192, 90] on input "[EMAIL_ADDRESS][DOMAIN_NAME]" at bounding box center [297, 88] width 409 height 16
paste input "astorkevin@fremontccia"
click at [235, 87] on input "[EMAIL_ADDRESS][DOMAIN_NAME]" at bounding box center [297, 88] width 409 height 16
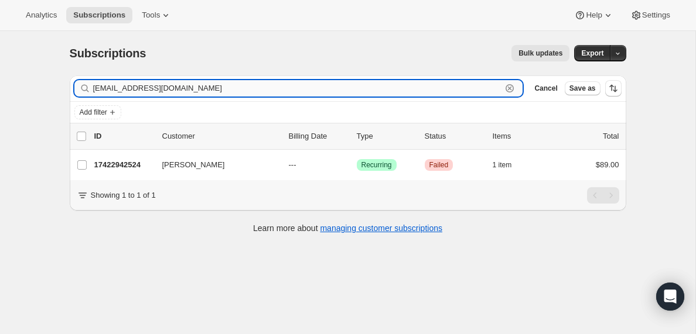
click at [235, 87] on input "[EMAIL_ADDRESS][DOMAIN_NAME]" at bounding box center [297, 88] width 409 height 16
paste input "[EMAIL_ADDRESS]"
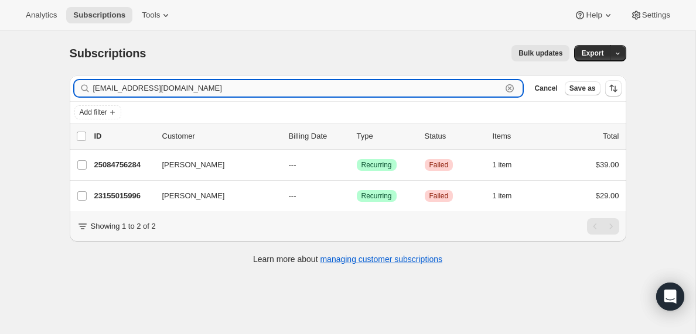
click at [233, 90] on input "[EMAIL_ADDRESS][DOMAIN_NAME]" at bounding box center [297, 88] width 409 height 16
paste input "[EMAIL_ADDRESS]"
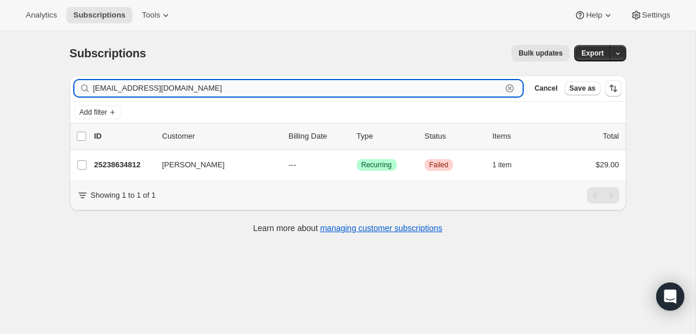
click at [275, 91] on input "[EMAIL_ADDRESS][DOMAIN_NAME]" at bounding box center [297, 88] width 409 height 16
paste input "charrison2915"
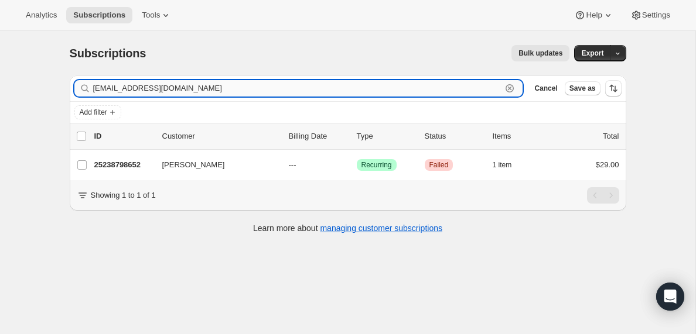
click at [204, 85] on input "[EMAIL_ADDRESS][DOMAIN_NAME]" at bounding box center [297, 88] width 409 height 16
paste input "[EMAIL_ADDRESS][DOMAIN_NAME]"
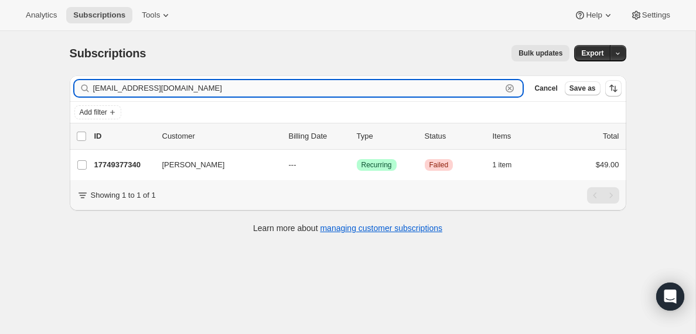
click at [291, 93] on input "[EMAIL_ADDRESS][DOMAIN_NAME]" at bounding box center [297, 88] width 409 height 16
paste input "[EMAIL_ADDRESS][PERSON_NAME][DOMAIN_NAME]"
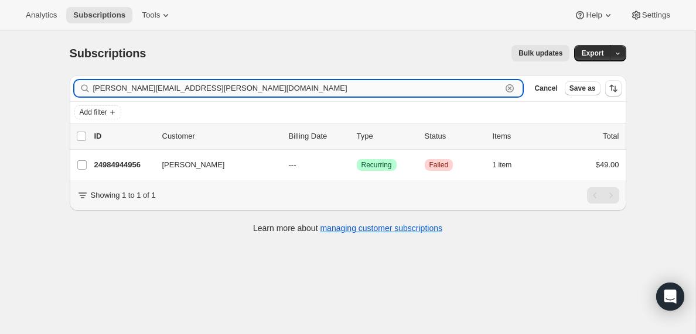
click at [203, 85] on input "[PERSON_NAME][EMAIL_ADDRESS][PERSON_NAME][DOMAIN_NAME]" at bounding box center [297, 88] width 409 height 16
paste input "[EMAIL_ADDRESS][DOMAIN_NAME]"
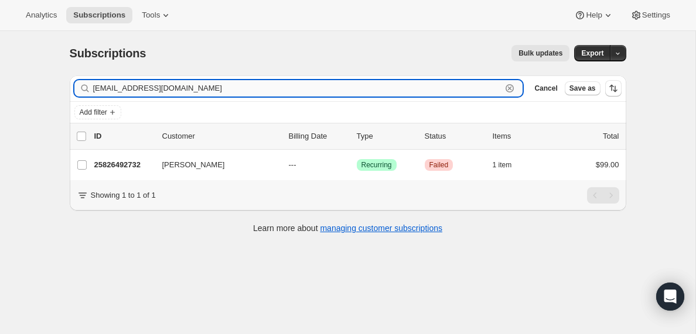
click at [204, 90] on input "[EMAIL_ADDRESS][DOMAIN_NAME]" at bounding box center [297, 88] width 409 height 16
paste input "[EMAIL_ADDRESS][DOMAIN_NAME]"
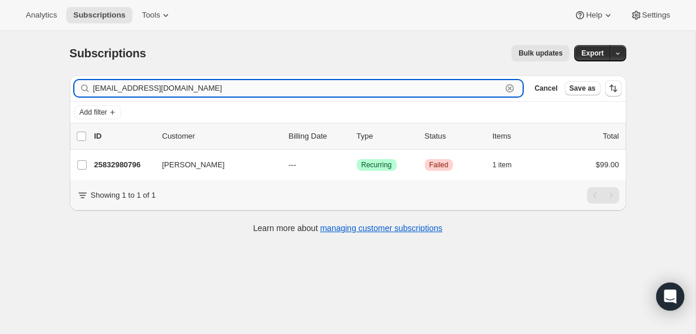
click at [206, 83] on input "[EMAIL_ADDRESS][DOMAIN_NAME]" at bounding box center [297, 88] width 409 height 16
paste input "[EMAIL_ADDRESS]"
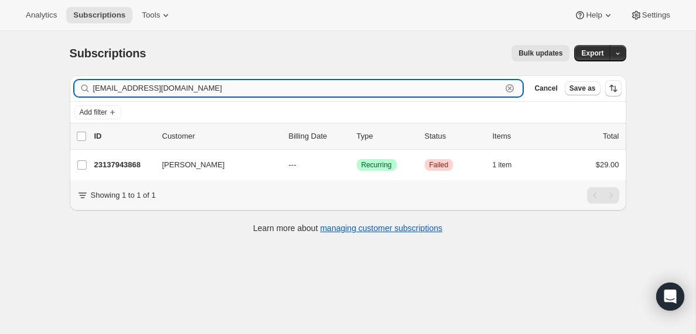
click at [186, 90] on input "[EMAIL_ADDRESS][DOMAIN_NAME]" at bounding box center [297, 88] width 409 height 16
paste input "[EMAIL_ADDRESS][DOMAIN_NAME]"
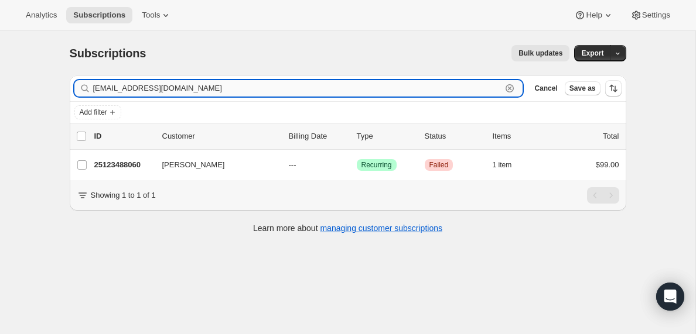
click at [225, 89] on input "[EMAIL_ADDRESS][DOMAIN_NAME]" at bounding box center [297, 88] width 409 height 16
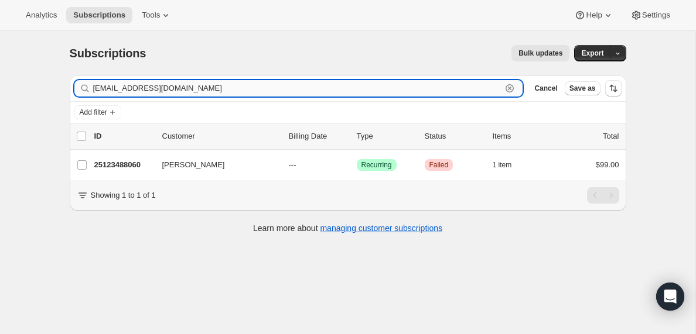
paste input "[EMAIL_ADDRESS][DOMAIN_NAME]"
click at [190, 88] on input "[EMAIL_ADDRESS][DOMAIN_NAME]" at bounding box center [297, 88] width 409 height 16
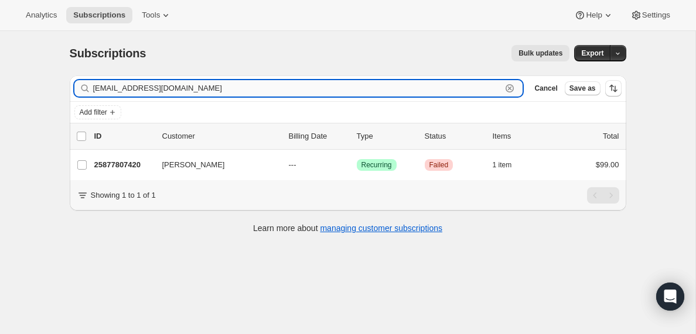
paste input "jowens36@mail"
click at [189, 82] on input "[EMAIL_ADDRESS][DOMAIN_NAME]" at bounding box center [297, 88] width 409 height 16
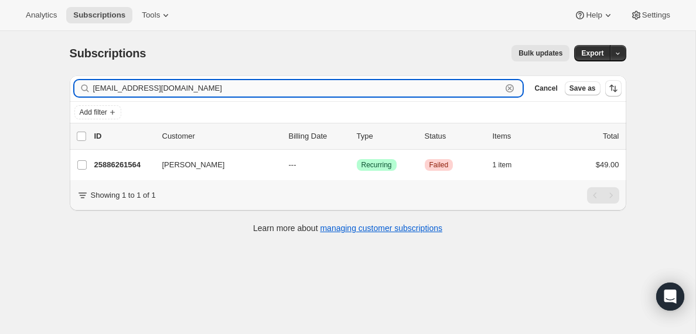
paste input "[EMAIL_ADDRESS][DOMAIN_NAME]"
click at [197, 80] on input "[EMAIL_ADDRESS][DOMAIN_NAME]" at bounding box center [297, 88] width 409 height 16
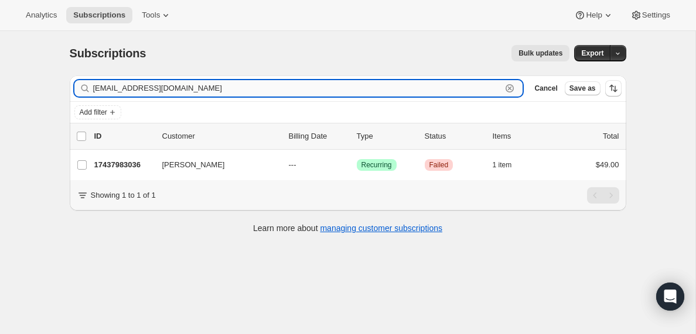
paste input "[EMAIL_ADDRESS][DOMAIN_NAME]"
click at [208, 87] on input "[EMAIL_ADDRESS][DOMAIN_NAME]" at bounding box center [297, 88] width 409 height 16
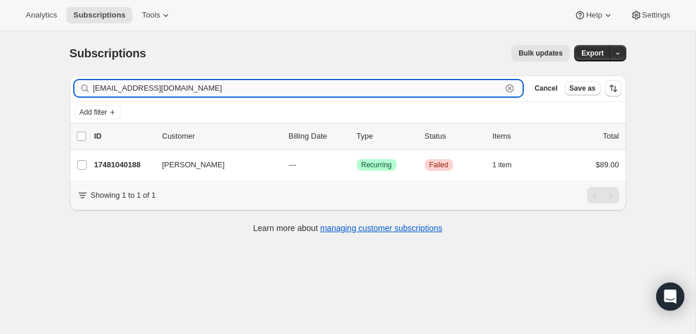
paste input "[EMAIL_ADDRESS]"
click at [160, 88] on input "[EMAIL_ADDRESS][DOMAIN_NAME]" at bounding box center [297, 88] width 409 height 16
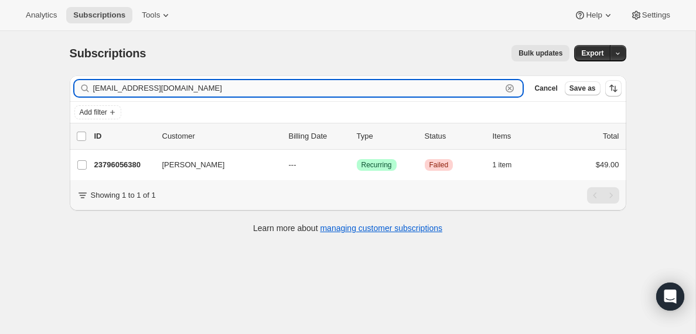
paste input "ew1parnell"
click at [160, 88] on input "[EMAIL_ADDRESS][DOMAIN_NAME]" at bounding box center [297, 88] width 409 height 16
click at [216, 90] on input "[EMAIL_ADDRESS][DOMAIN_NAME]" at bounding box center [297, 88] width 409 height 16
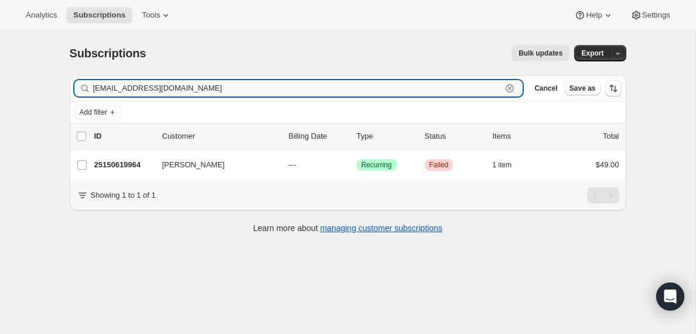
click at [216, 90] on input "[EMAIL_ADDRESS][DOMAIN_NAME]" at bounding box center [297, 88] width 409 height 16
paste input "[EMAIL_ADDRESS]"
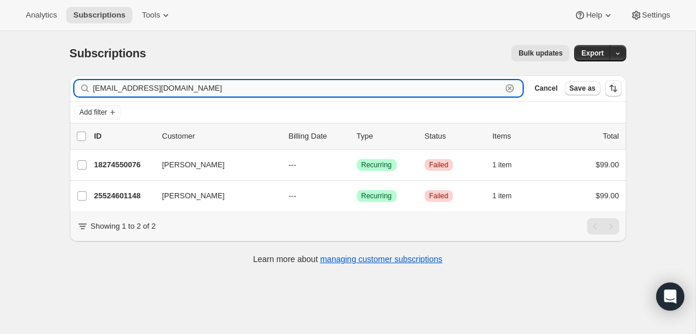
click at [215, 92] on input "[EMAIL_ADDRESS][DOMAIN_NAME]" at bounding box center [297, 88] width 409 height 16
paste input "[EMAIL_ADDRESS]"
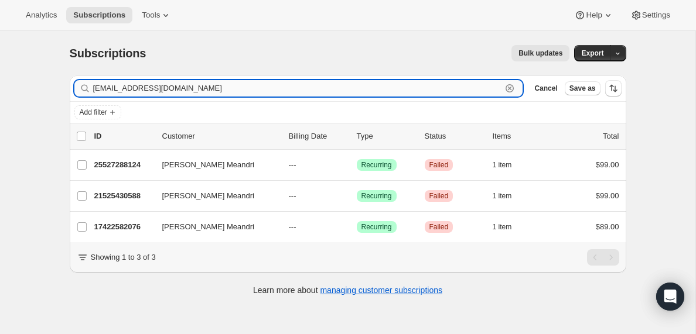
click at [286, 90] on input "[EMAIL_ADDRESS][DOMAIN_NAME]" at bounding box center [297, 88] width 409 height 16
paste input "[EMAIL_ADDRESS]"
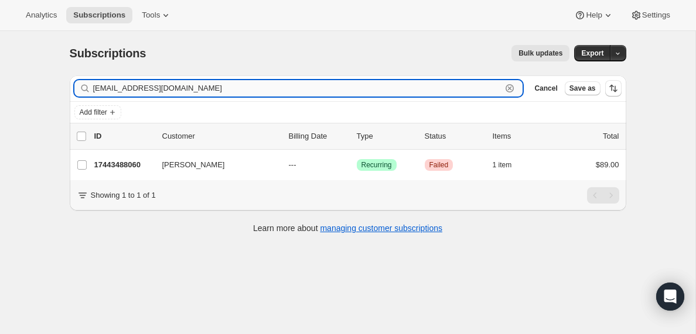
click at [200, 90] on input "[EMAIL_ADDRESS][DOMAIN_NAME]" at bounding box center [297, 88] width 409 height 16
paste input "[EMAIL_ADDRESS]"
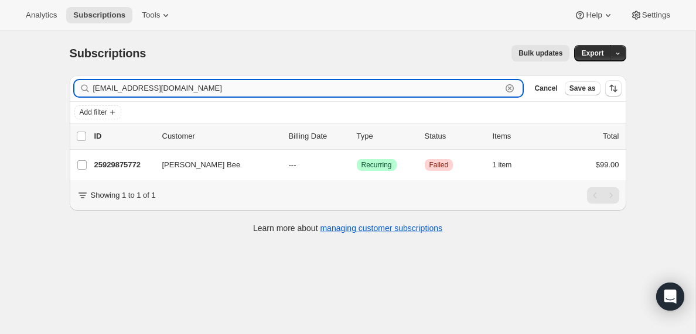
click at [268, 90] on input "[EMAIL_ADDRESS][DOMAIN_NAME]" at bounding box center [297, 88] width 409 height 16
paste input "[EMAIL_ADDRESS][DOMAIN_NAME]"
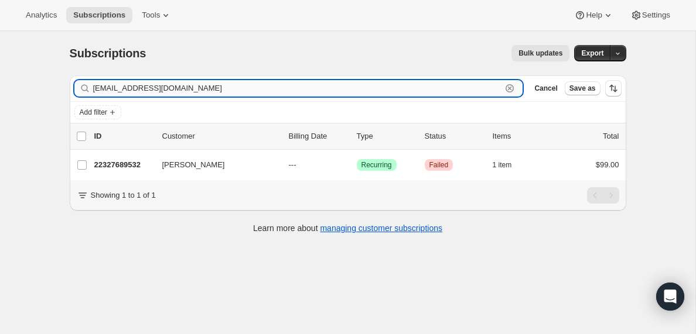
click at [230, 90] on input "[EMAIL_ADDRESS][DOMAIN_NAME]" at bounding box center [297, 88] width 409 height 16
paste input "[EMAIL_ADDRESS][DOMAIN_NAME]"
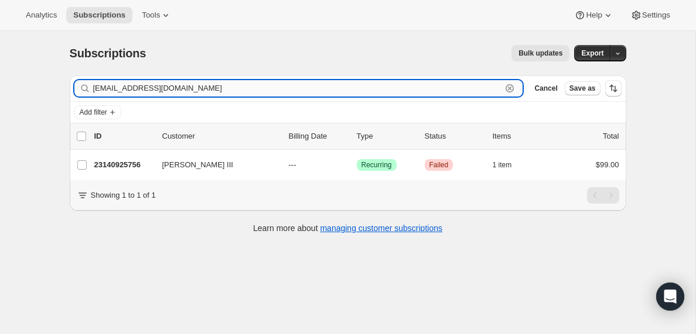
click at [179, 87] on input "[EMAIL_ADDRESS][DOMAIN_NAME]" at bounding box center [297, 88] width 409 height 16
paste input "[EMAIL_ADDRESS][DOMAIN_NAME]"
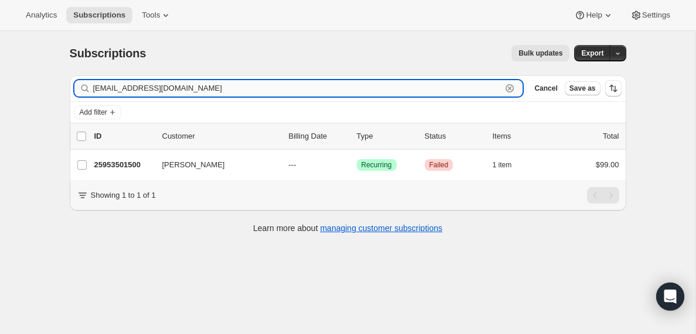
click at [208, 87] on input "[EMAIL_ADDRESS][DOMAIN_NAME]" at bounding box center [297, 88] width 409 height 16
paste input "afaelgaldini91"
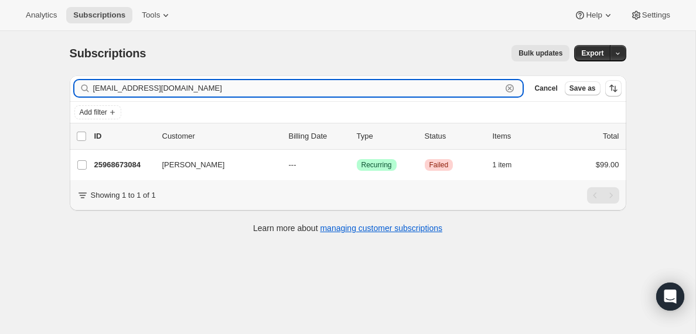
click at [251, 90] on input "[EMAIL_ADDRESS][DOMAIN_NAME]" at bounding box center [297, 88] width 409 height 16
paste input "[EMAIL_ADDRESS]"
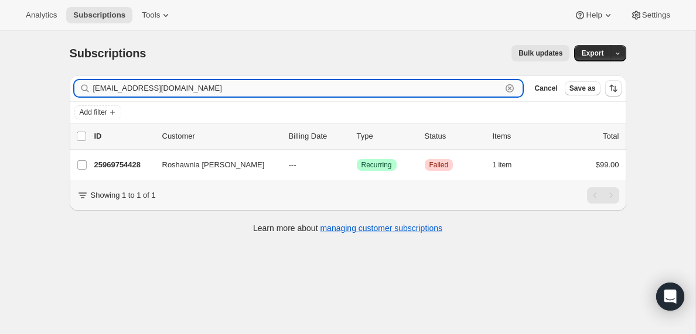
click at [250, 90] on input "[EMAIL_ADDRESS][DOMAIN_NAME]" at bounding box center [297, 88] width 409 height 16
paste input "[EMAIL_ADDRESS]"
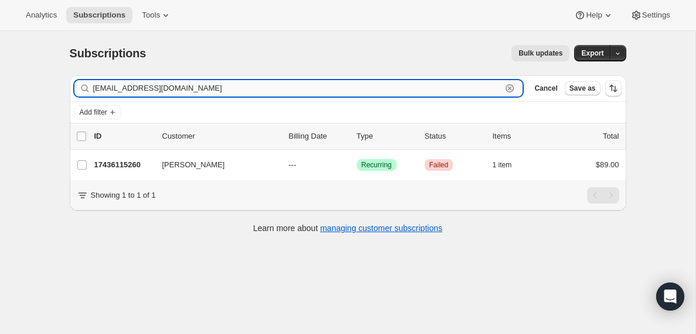
click at [282, 88] on input "[EMAIL_ADDRESS][DOMAIN_NAME]" at bounding box center [297, 88] width 409 height 16
paste input "pastorjosh1975"
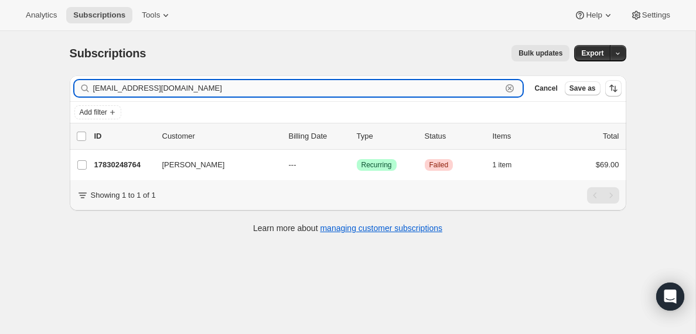
click at [191, 85] on input "[EMAIL_ADDRESS][DOMAIN_NAME]" at bounding box center [297, 88] width 409 height 16
paste input "jsreidmedia77"
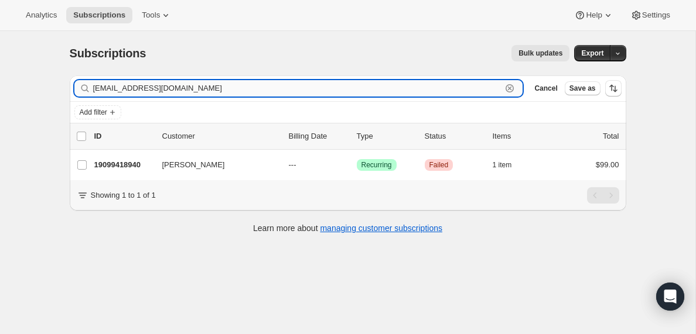
click at [268, 85] on input "[EMAIL_ADDRESS][DOMAIN_NAME]" at bounding box center [297, 88] width 409 height 16
paste input "[PERSON_NAME].[PERSON_NAME]"
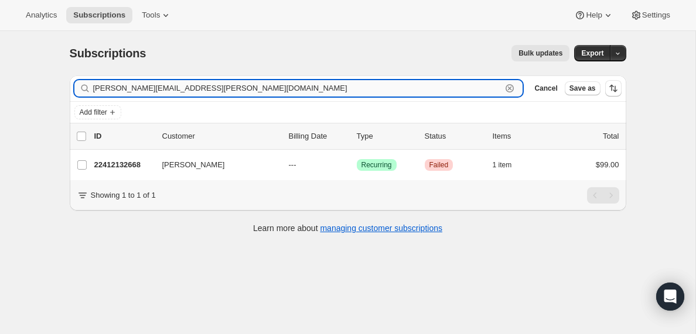
click at [220, 88] on input "[PERSON_NAME][EMAIL_ADDRESS][PERSON_NAME][DOMAIN_NAME]" at bounding box center [297, 88] width 409 height 16
paste input "cotytomagos@me"
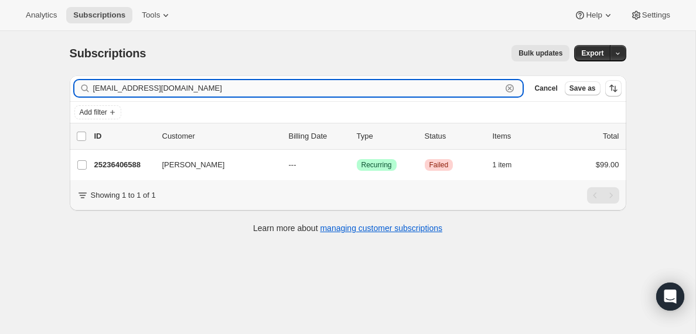
click at [312, 93] on input "[EMAIL_ADDRESS][DOMAIN_NAME]" at bounding box center [297, 88] width 409 height 16
paste input "[EMAIL_ADDRESS]"
click at [263, 89] on input "[EMAIL_ADDRESS][DOMAIN_NAME]" at bounding box center [297, 88] width 409 height 16
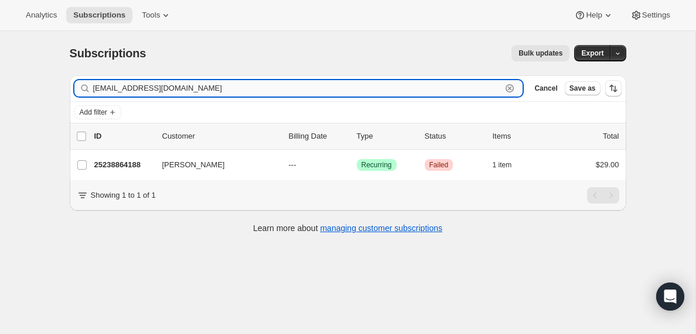
click at [263, 90] on input "[EMAIL_ADDRESS][DOMAIN_NAME]" at bounding box center [297, 88] width 409 height 16
paste input "pastorkyi70"
click at [251, 87] on input "[EMAIL_ADDRESS][DOMAIN_NAME]" at bounding box center [297, 88] width 409 height 16
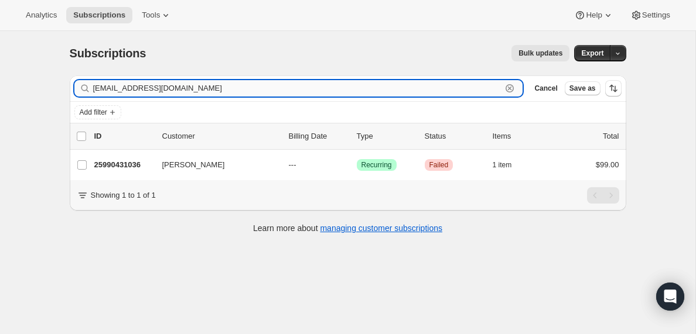
click at [251, 87] on input "[EMAIL_ADDRESS][DOMAIN_NAME]" at bounding box center [297, 88] width 409 height 16
paste input "rprayerletters"
click at [191, 87] on input "[EMAIL_ADDRESS][DOMAIN_NAME]" at bounding box center [297, 88] width 409 height 16
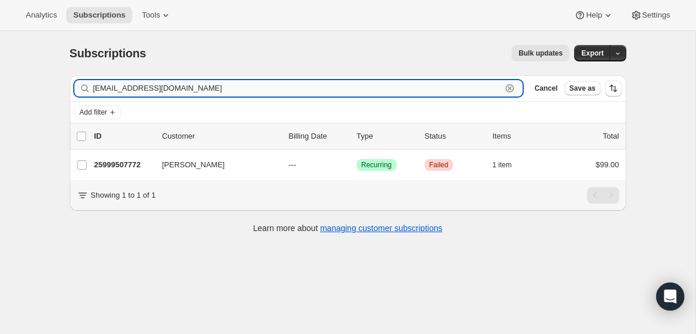
click at [191, 87] on input "[EMAIL_ADDRESS][DOMAIN_NAME]" at bounding box center [297, 88] width 409 height 16
paste input "[EMAIL_ADDRESS]"
click at [191, 88] on input "[EMAIL_ADDRESS][DOMAIN_NAME]" at bounding box center [297, 88] width 409 height 16
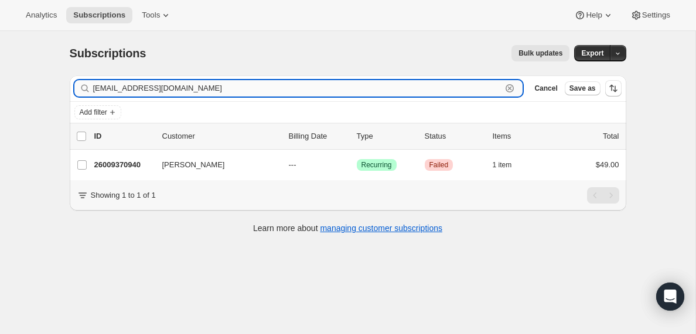
click at [191, 88] on input "[EMAIL_ADDRESS][DOMAIN_NAME]" at bounding box center [297, 88] width 409 height 16
paste input "[EMAIL_ADDRESS]"
click at [224, 91] on input "[EMAIL_ADDRESS][DOMAIN_NAME]" at bounding box center [297, 88] width 409 height 16
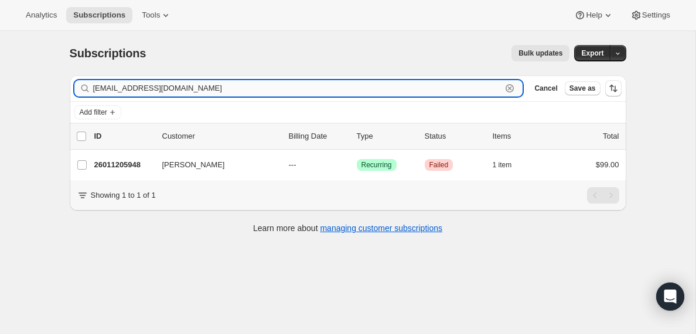
click at [224, 91] on input "[EMAIL_ADDRESS][DOMAIN_NAME]" at bounding box center [297, 88] width 409 height 16
paste input "rubensads@live"
type input "[EMAIL_ADDRESS][DOMAIN_NAME]"
